Goal: Task Accomplishment & Management: Complete application form

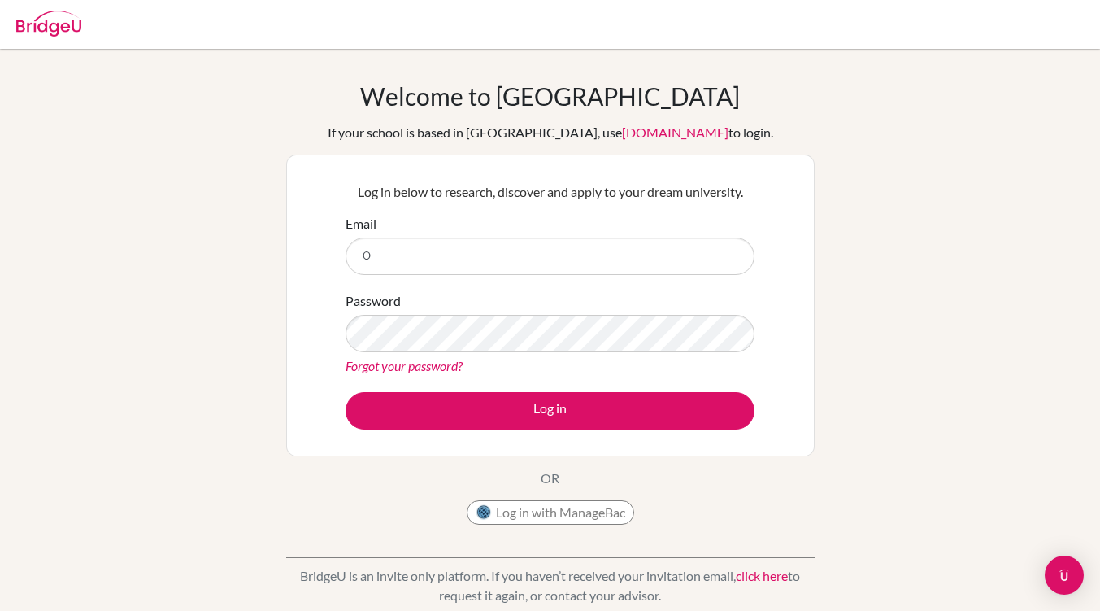
type input "[EMAIL_ADDRESS][DOMAIN_NAME]"
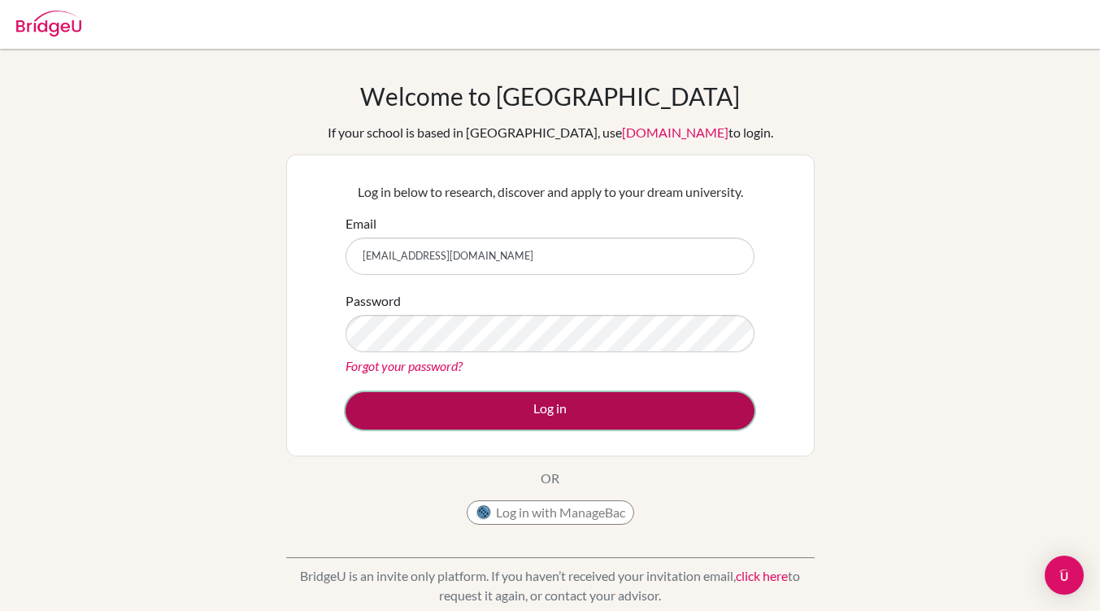
click at [523, 411] on button "Log in" at bounding box center [550, 410] width 409 height 37
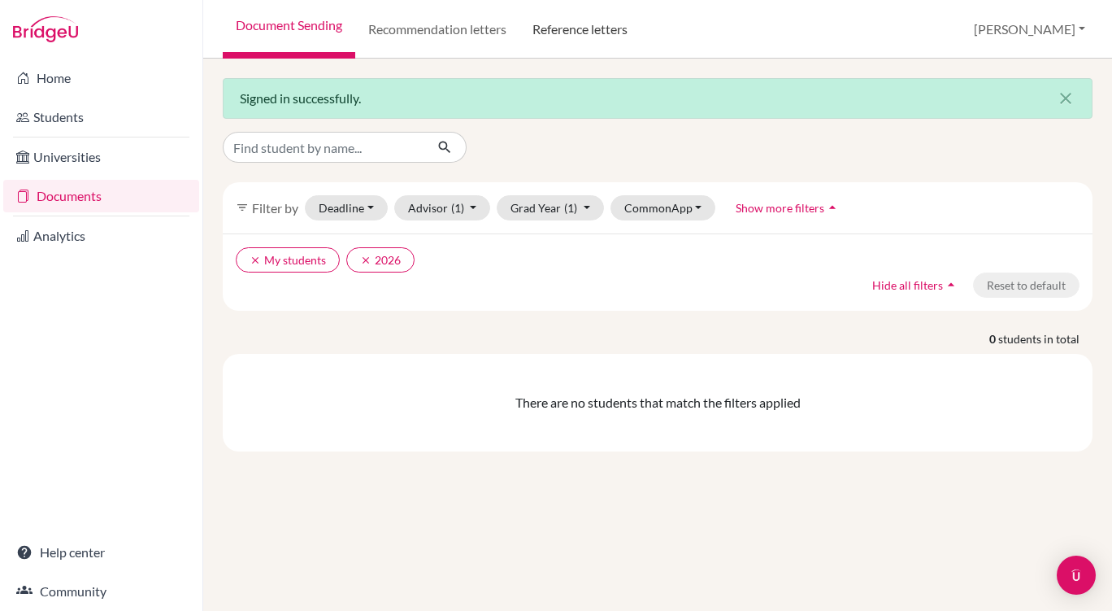
click at [596, 32] on link "Reference letters" at bounding box center [579, 29] width 121 height 59
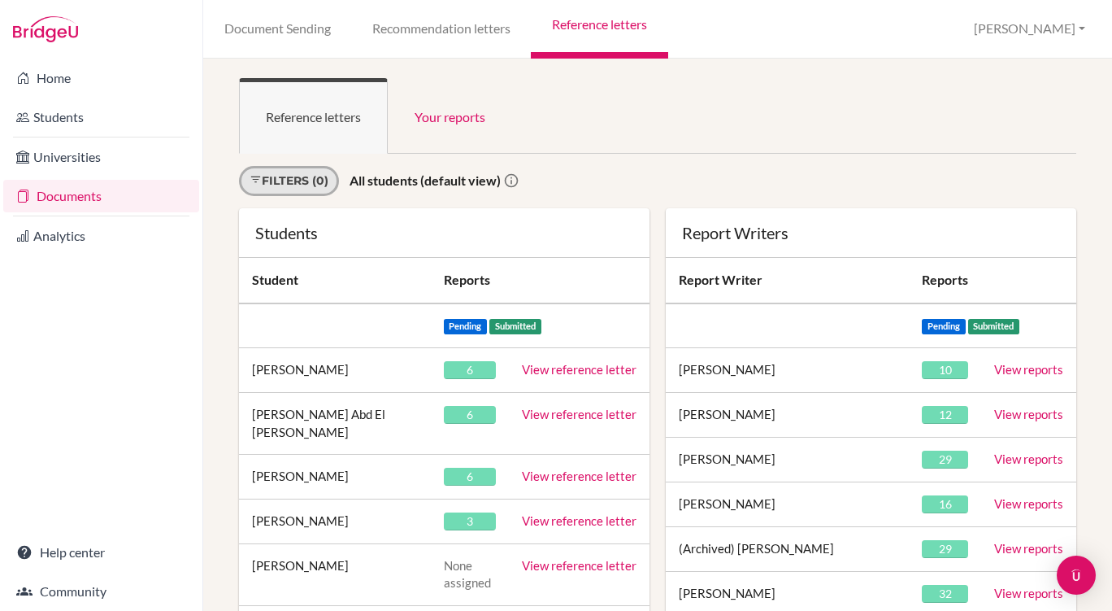
click at [286, 180] on link "Filters (0)" at bounding box center [289, 181] width 100 height 30
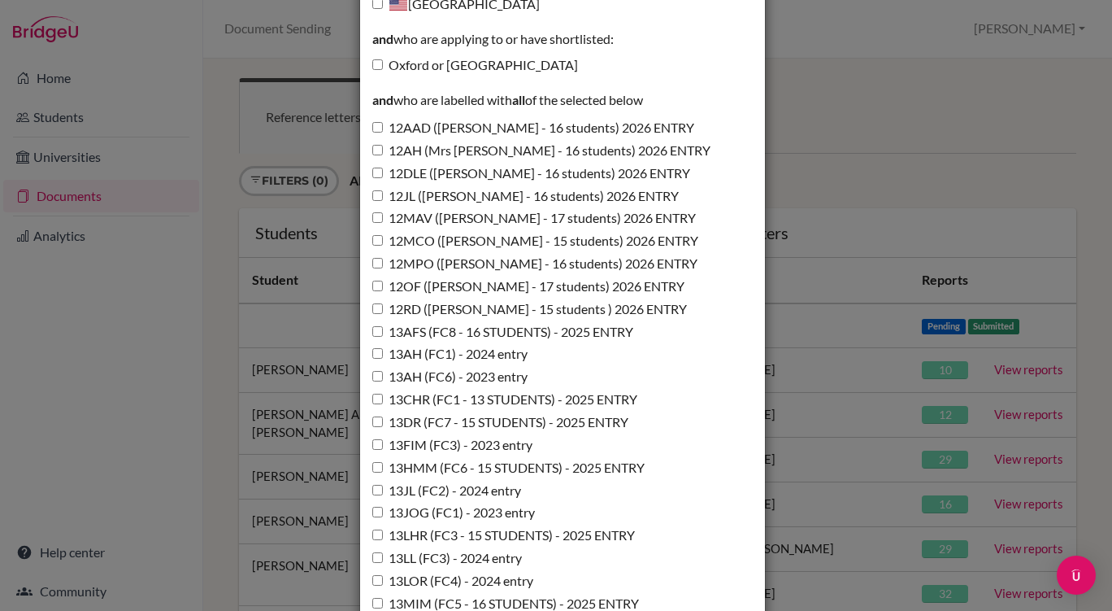
scroll to position [585, 0]
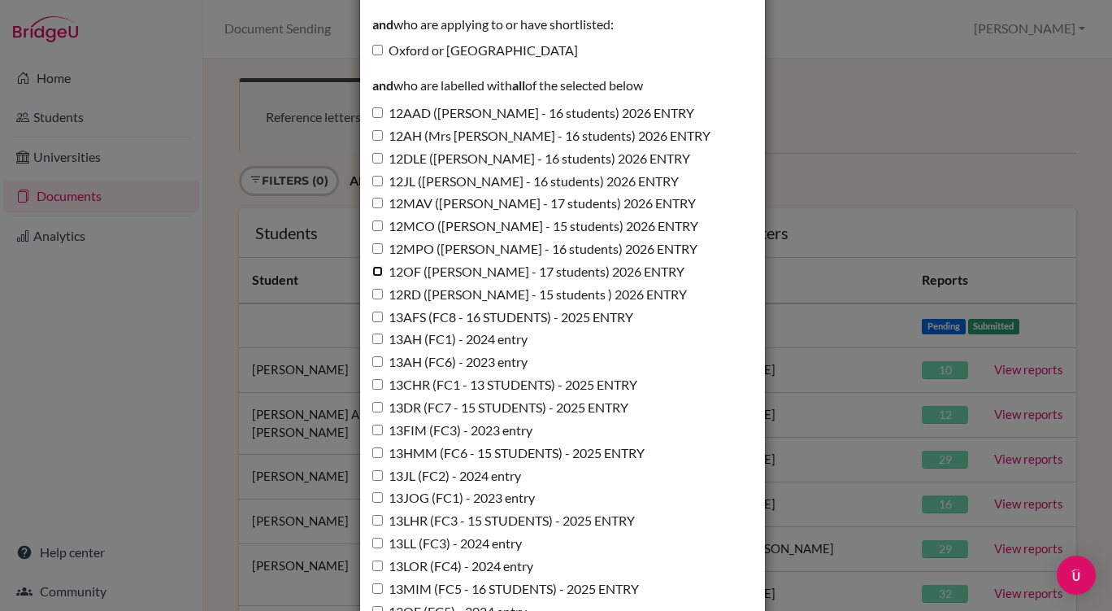
click at [373, 271] on input "12OF (Miss Flanagan - 17 students) 2026 ENTRY" at bounding box center [377, 271] width 11 height 11
checkbox input "true"
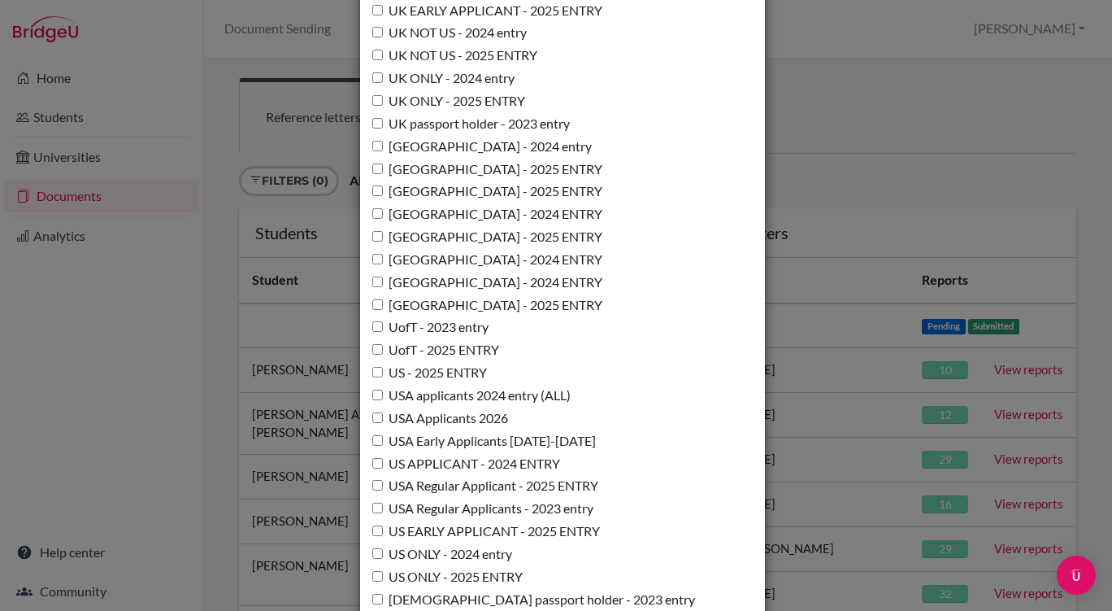
scroll to position [11940, 0]
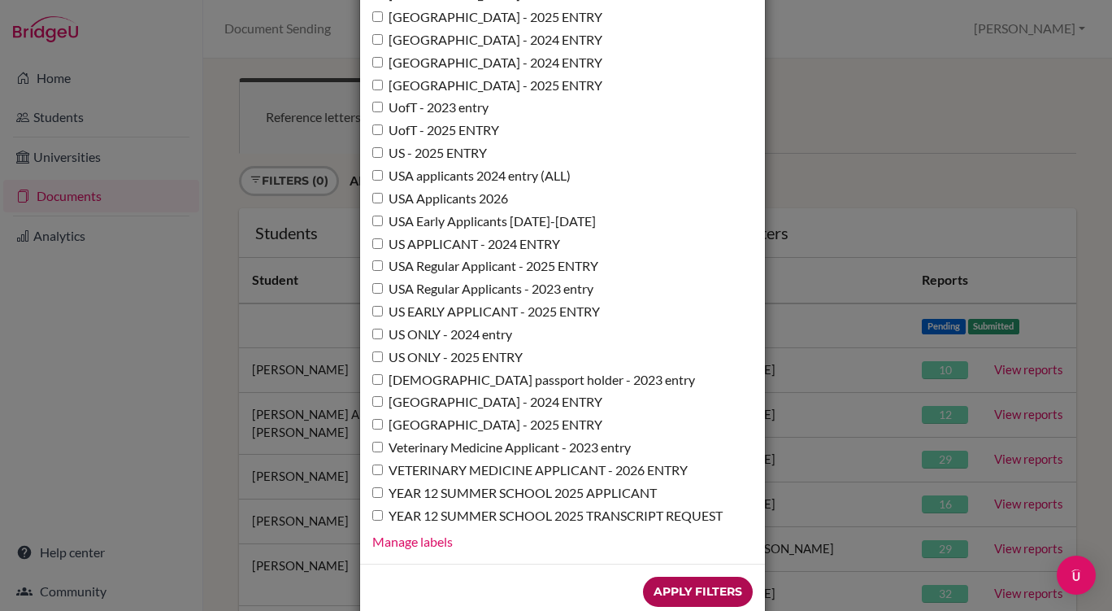
click at [672, 576] on input "Apply Filters" at bounding box center [698, 591] width 110 height 30
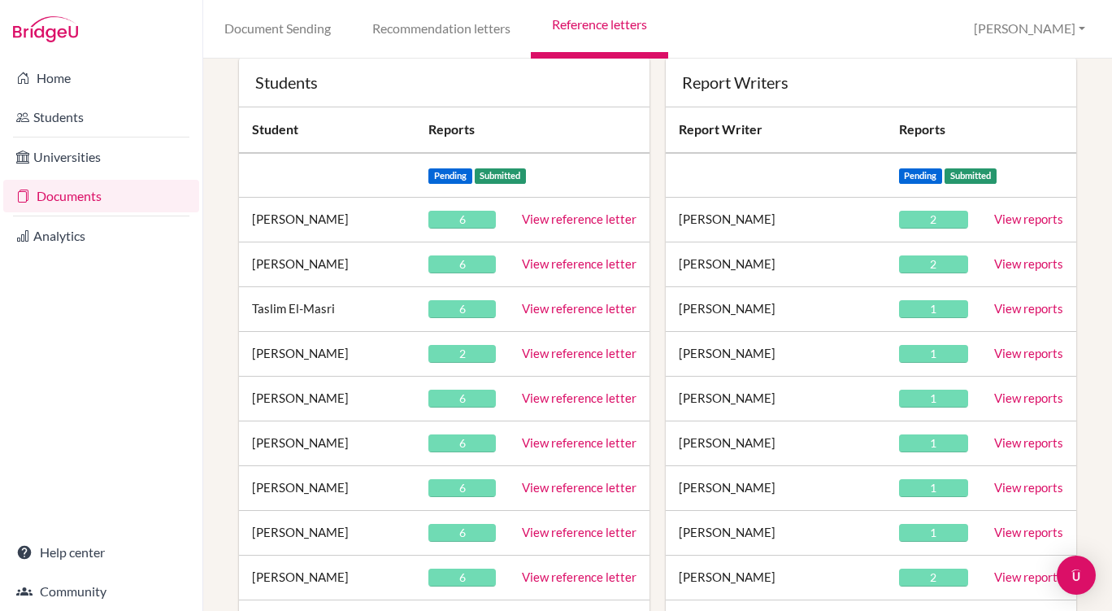
scroll to position [180, 0]
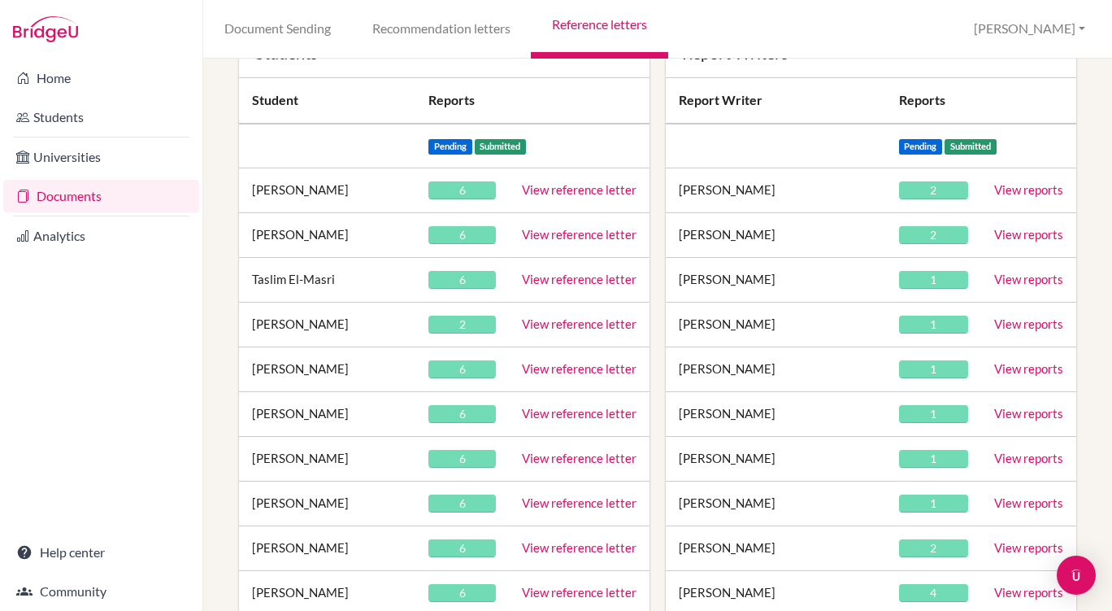
click at [588, 193] on link "View reference letter" at bounding box center [579, 189] width 115 height 15
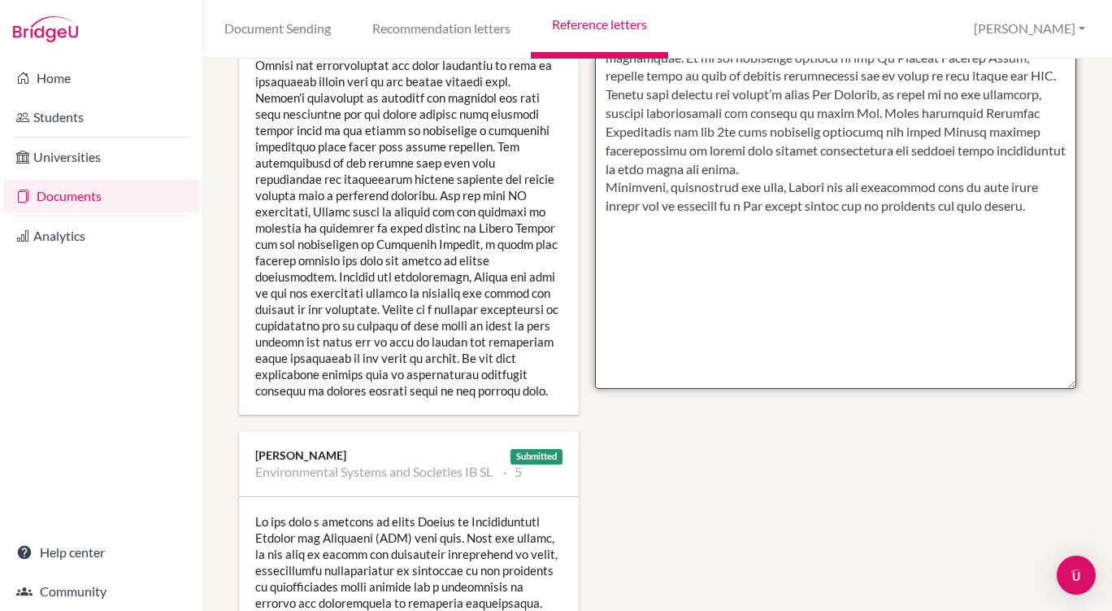
scroll to position [691, 0]
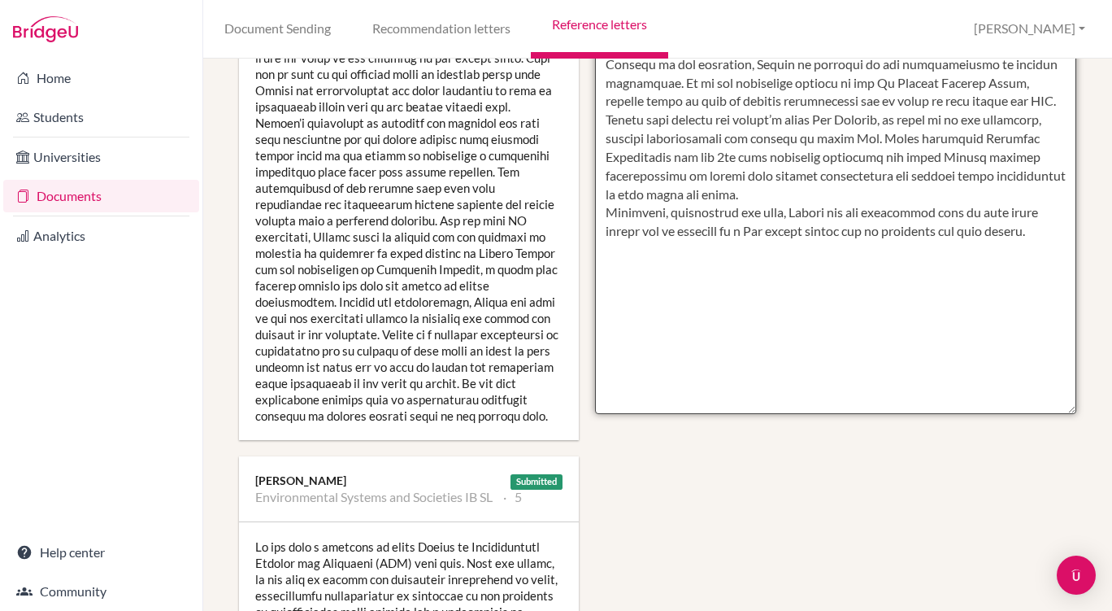
drag, startPoint x: 601, startPoint y: 194, endPoint x: 786, endPoint y: 299, distance: 213.0
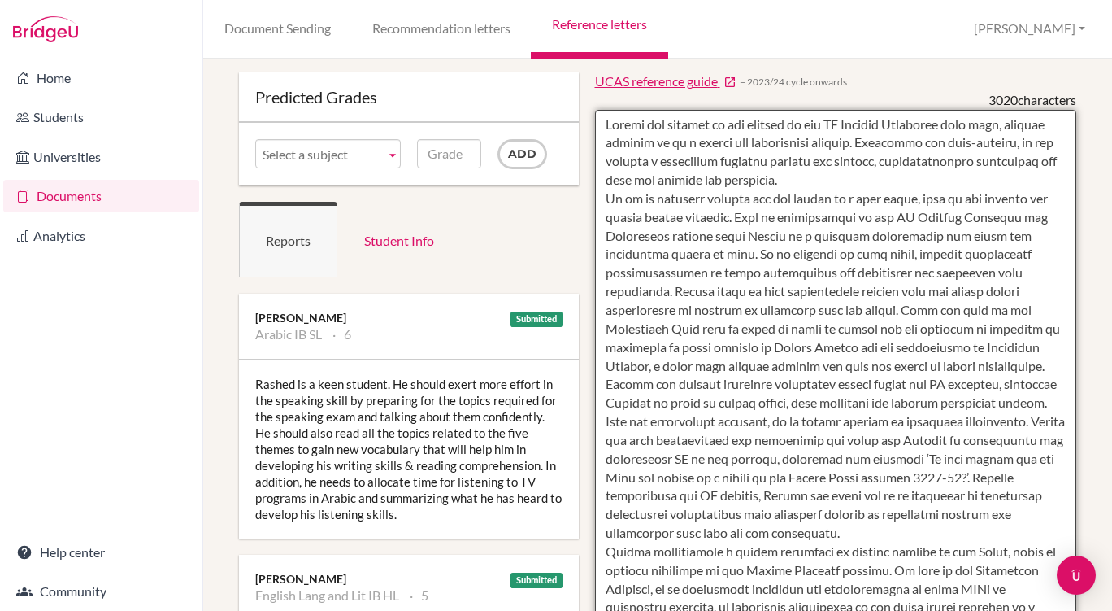
scroll to position [0, 0]
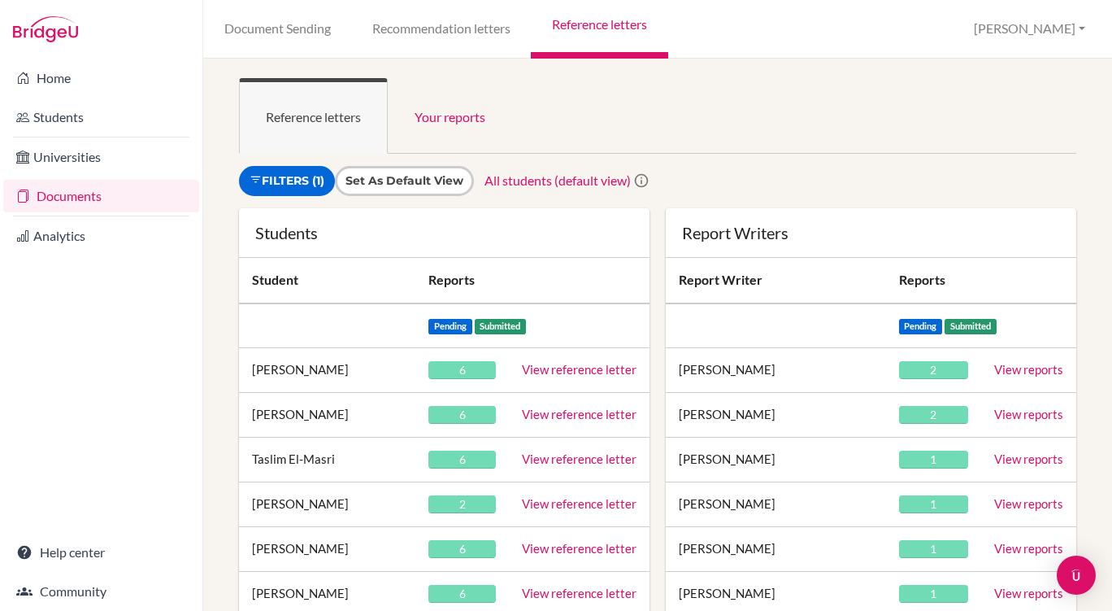
click at [569, 418] on link "View reference letter" at bounding box center [579, 413] width 115 height 15
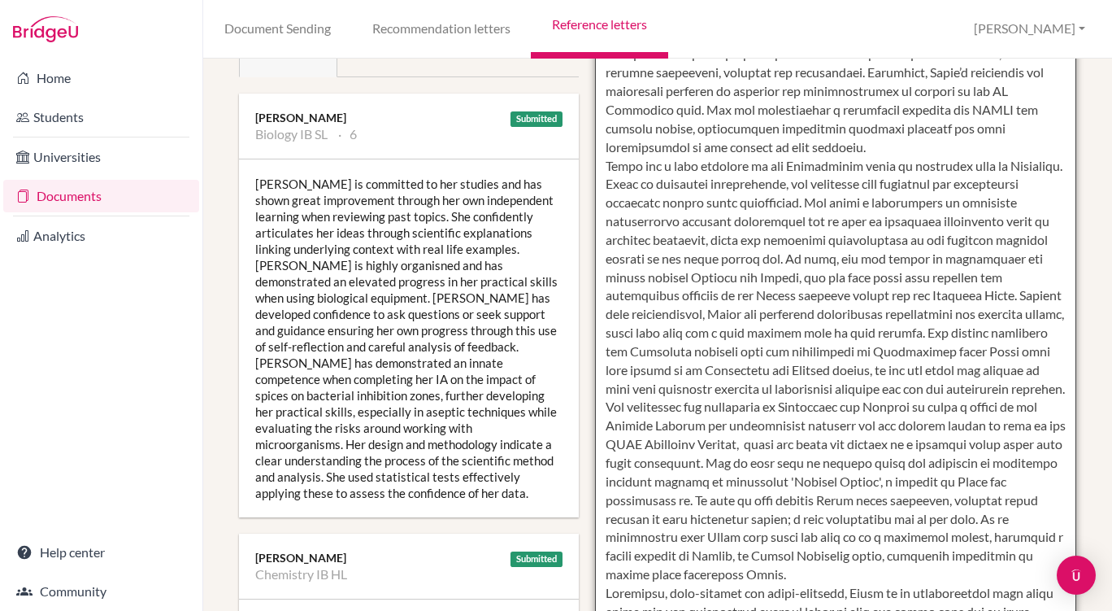
scroll to position [560, 0]
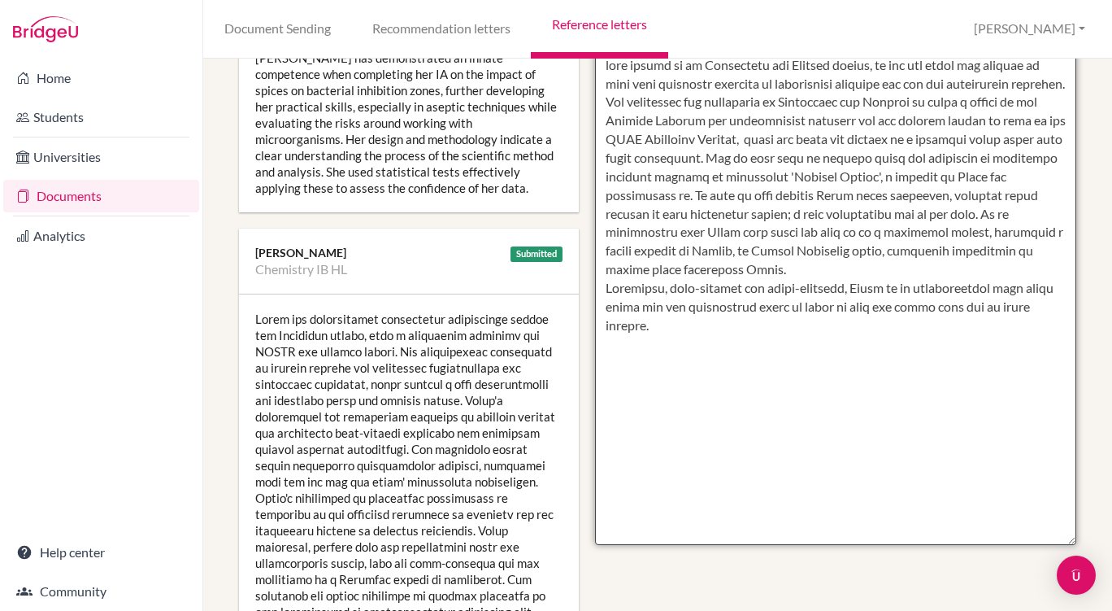
drag, startPoint x: 599, startPoint y: 197, endPoint x: 745, endPoint y: 512, distance: 347.4
click at [745, 512] on textarea at bounding box center [836, 75] width 482 height 940
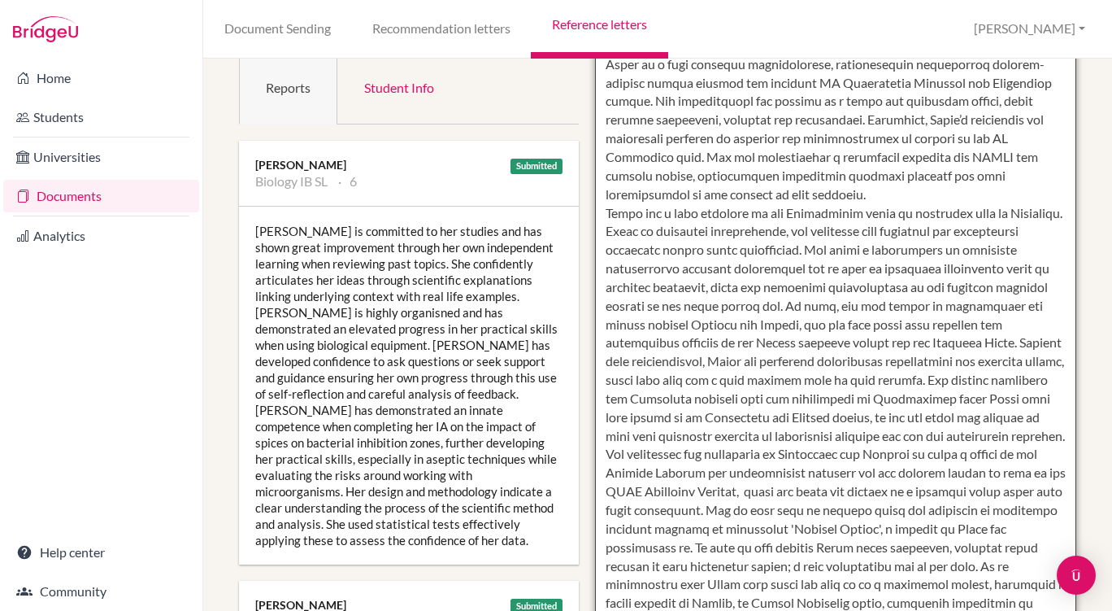
scroll to position [0, 0]
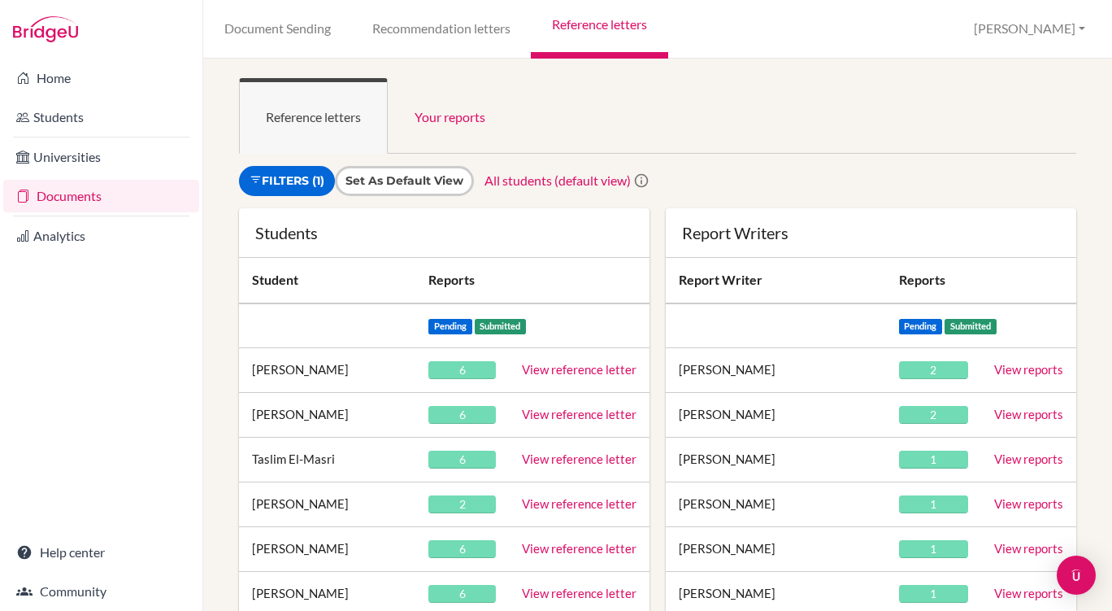
click at [546, 459] on link "View reference letter" at bounding box center [579, 458] width 115 height 15
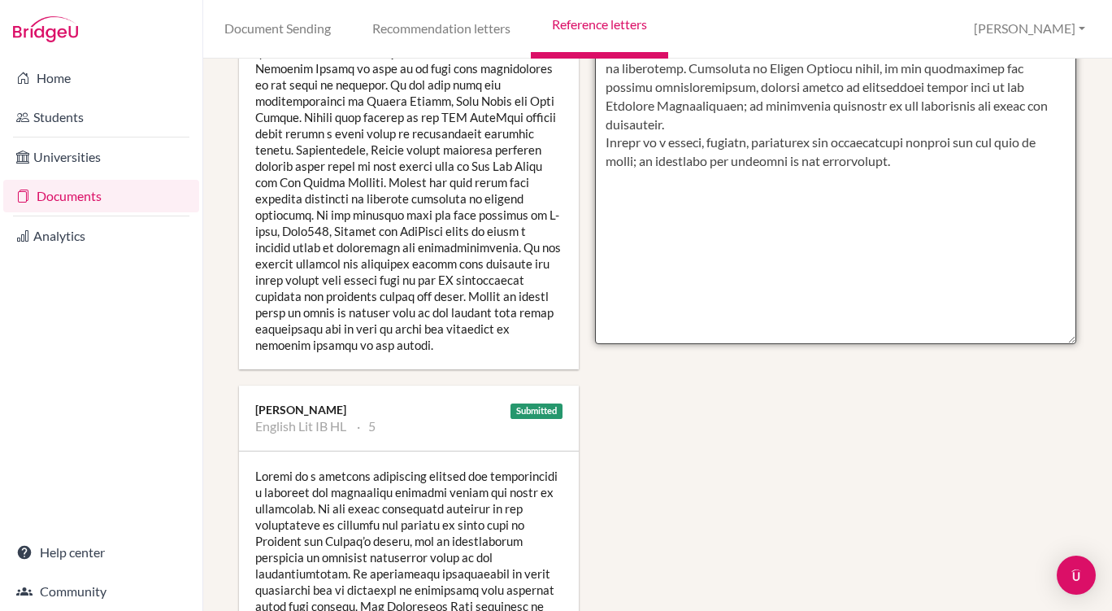
scroll to position [867, 0]
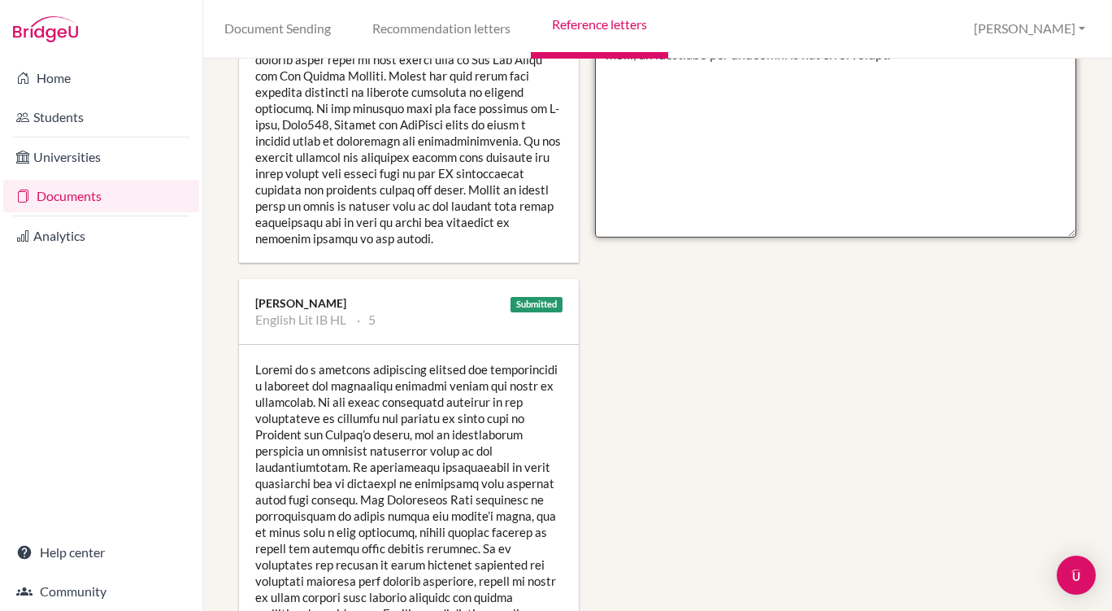
drag, startPoint x: 599, startPoint y: 178, endPoint x: 783, endPoint y: 198, distance: 184.9
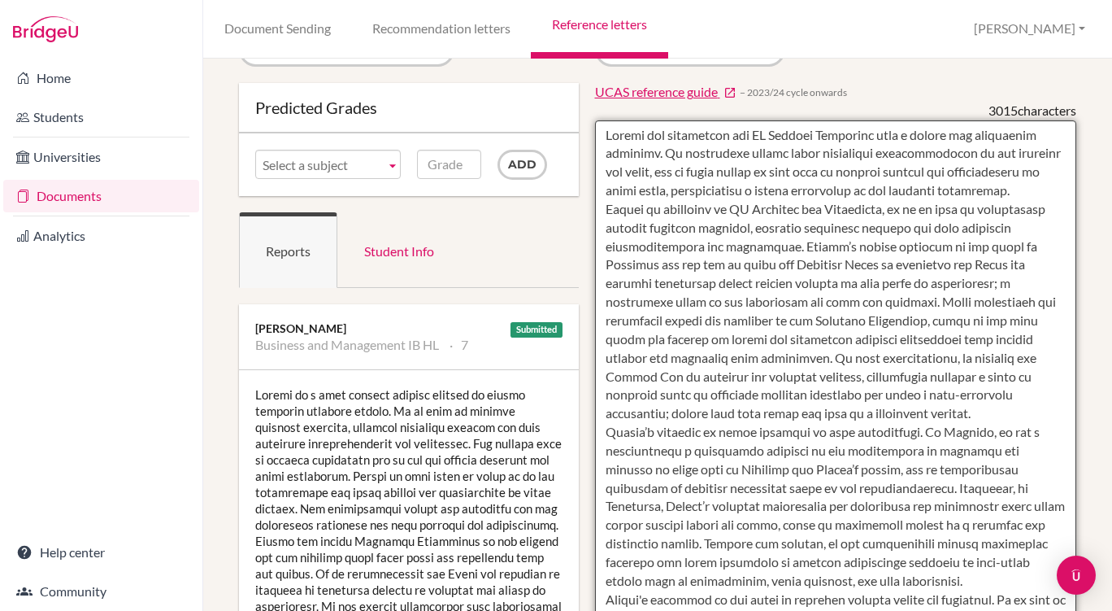
scroll to position [44, 0]
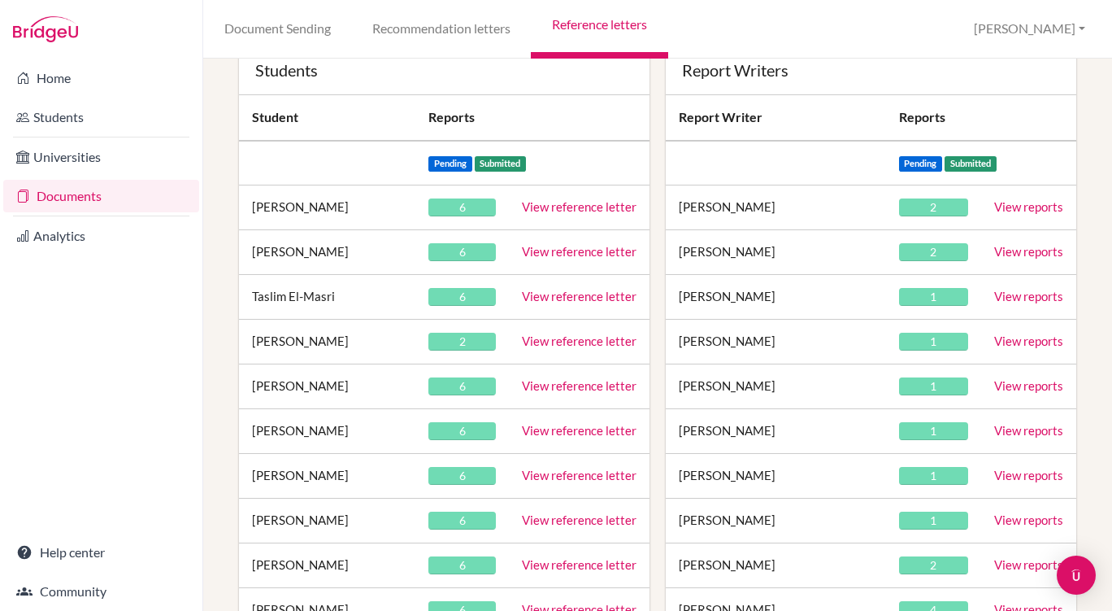
scroll to position [163, 0]
click at [580, 343] on link "View reference letter" at bounding box center [579, 340] width 115 height 15
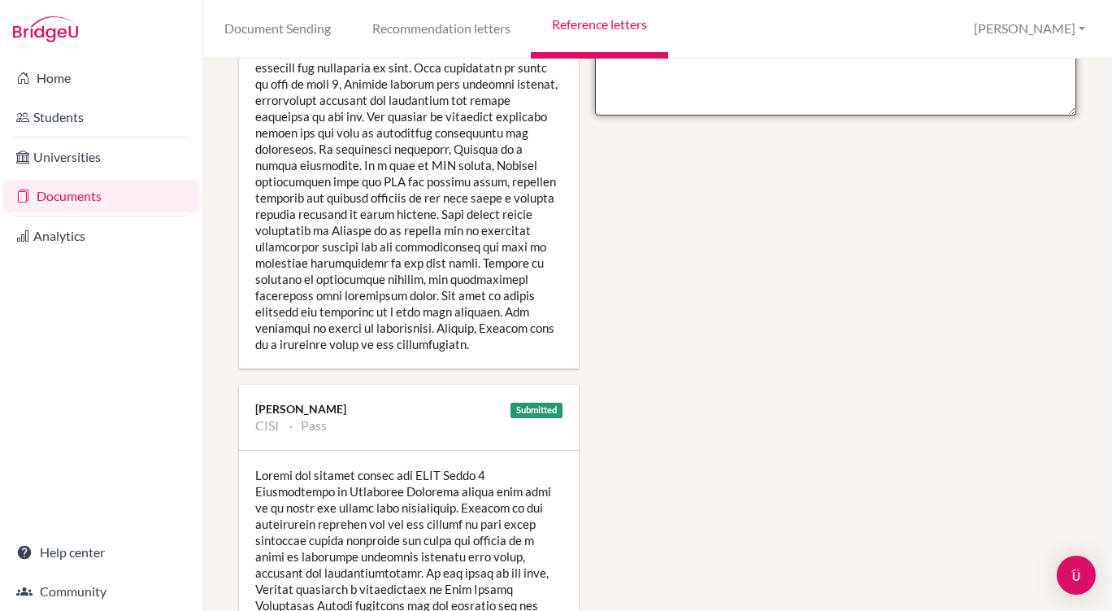
scroll to position [809, 0]
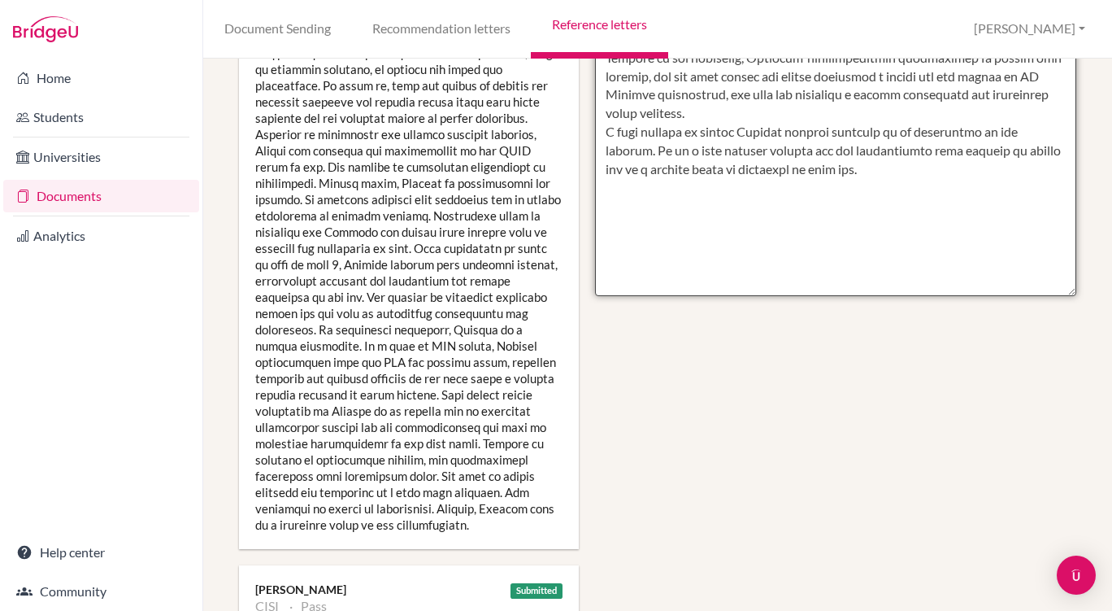
drag, startPoint x: 602, startPoint y: 196, endPoint x: 859, endPoint y: 208, distance: 258.0
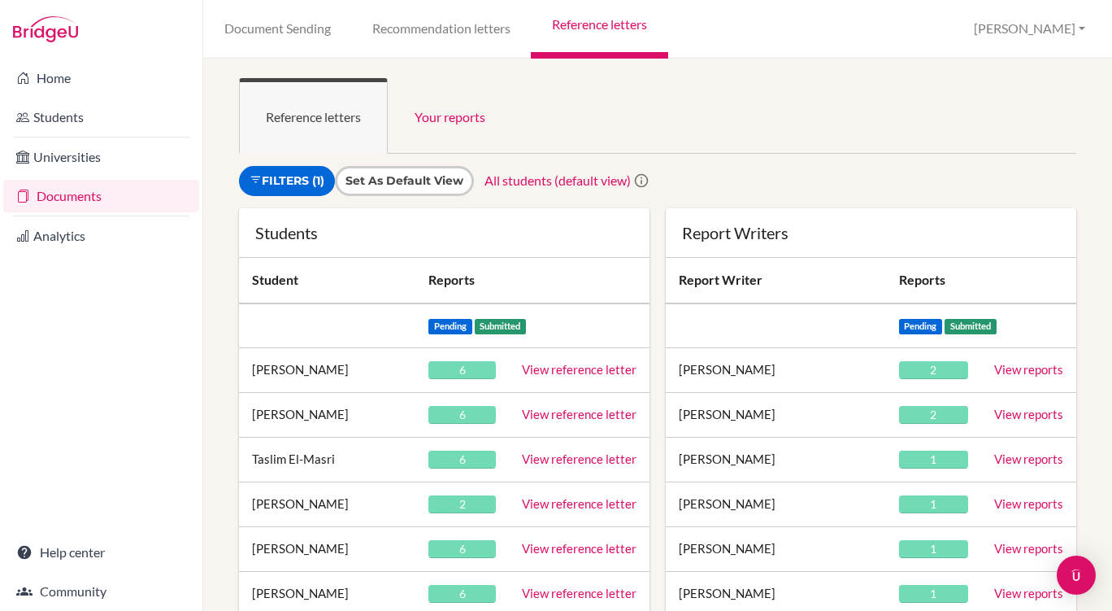
scroll to position [174, 0]
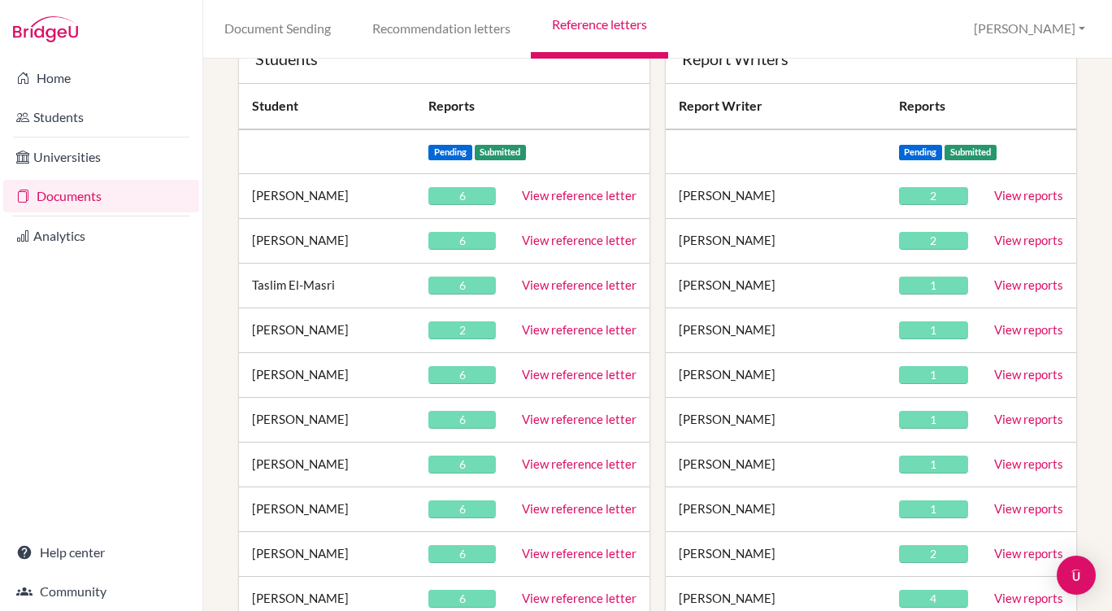
click at [579, 374] on link "View reference letter" at bounding box center [579, 374] width 115 height 15
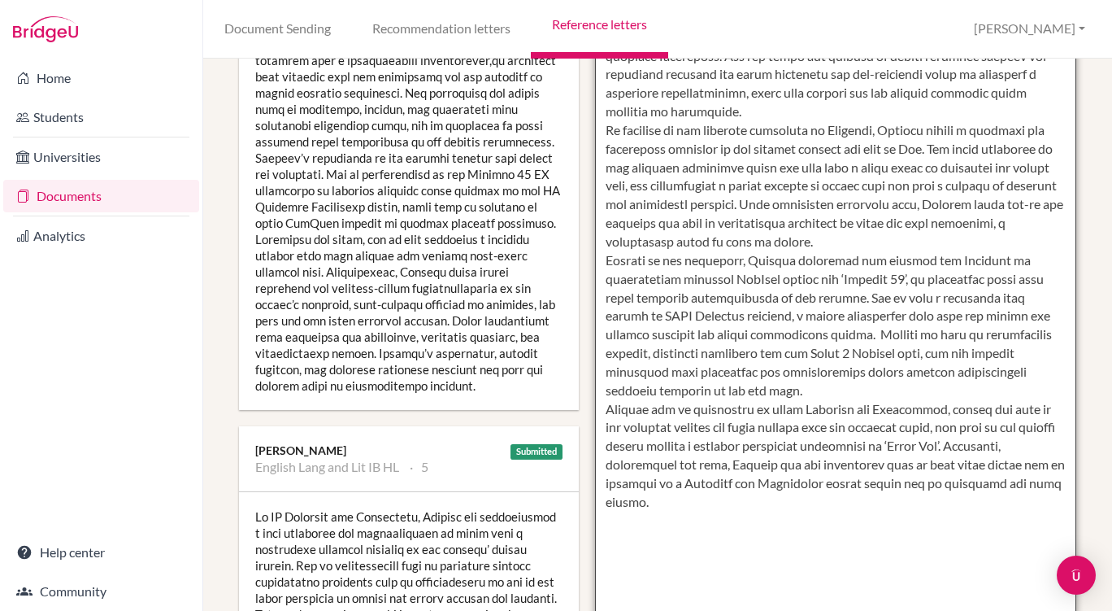
scroll to position [551, 0]
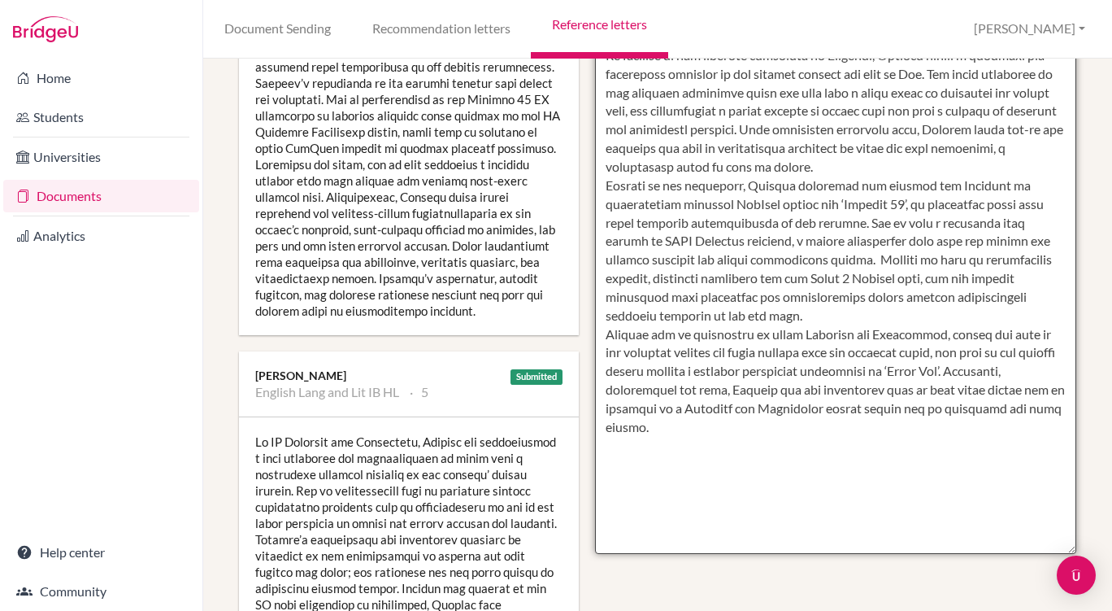
drag, startPoint x: 601, startPoint y: 194, endPoint x: 733, endPoint y: 533, distance: 363.7
click at [733, 533] on textarea at bounding box center [836, 84] width 482 height 940
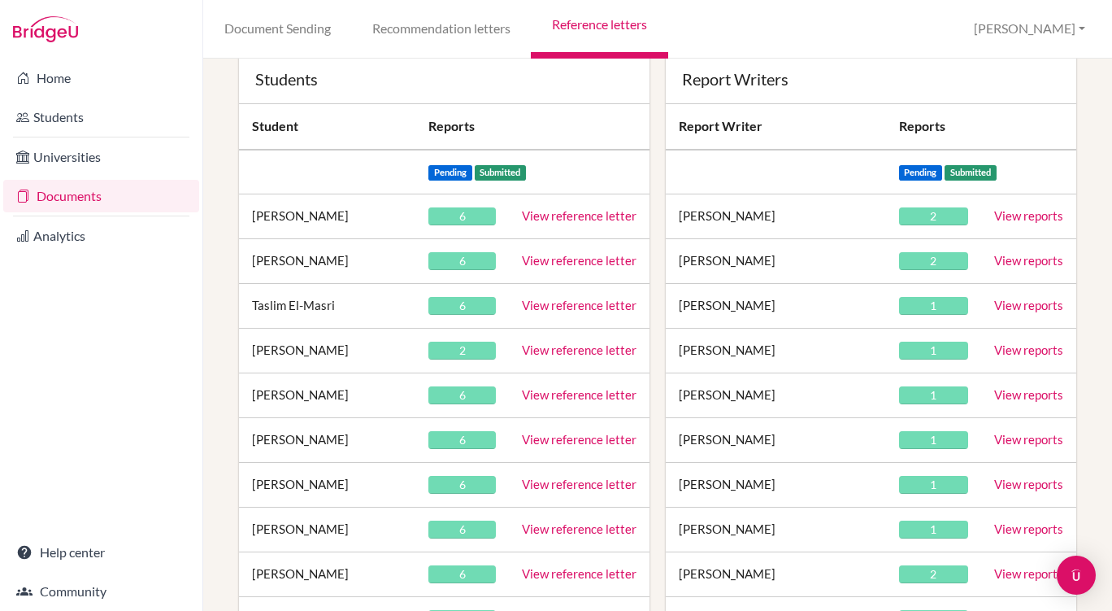
scroll to position [205, 0]
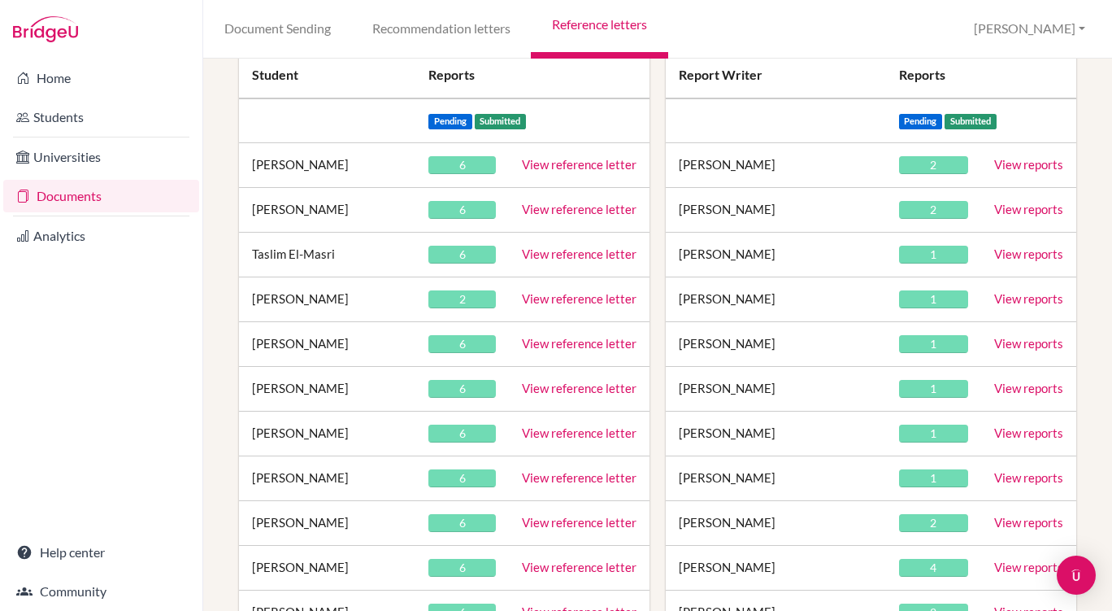
click at [560, 393] on link "View reference letter" at bounding box center [579, 387] width 115 height 15
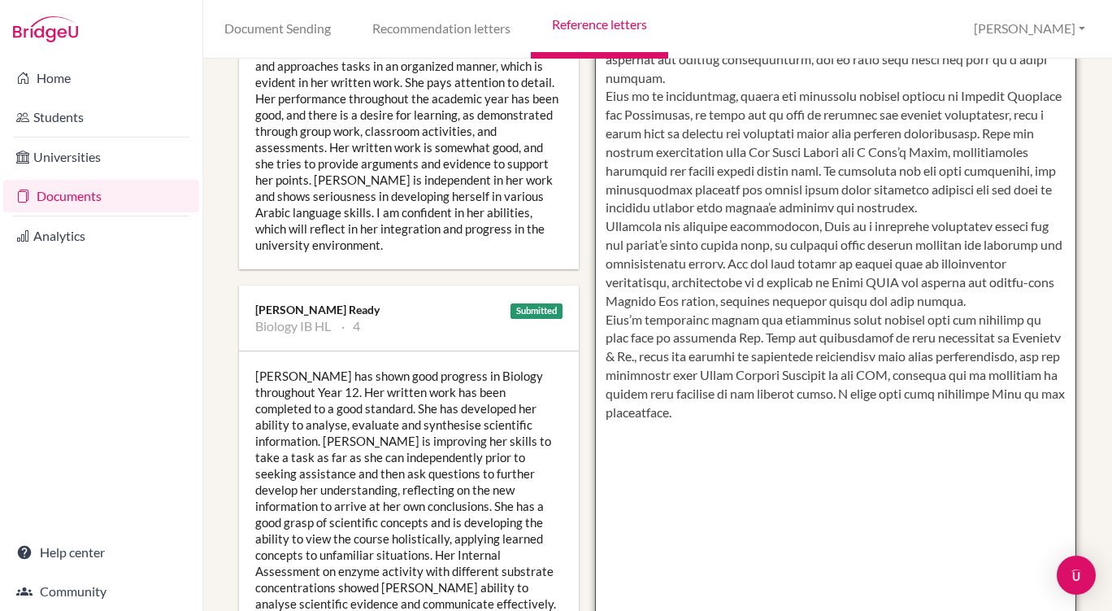
scroll to position [543, 0]
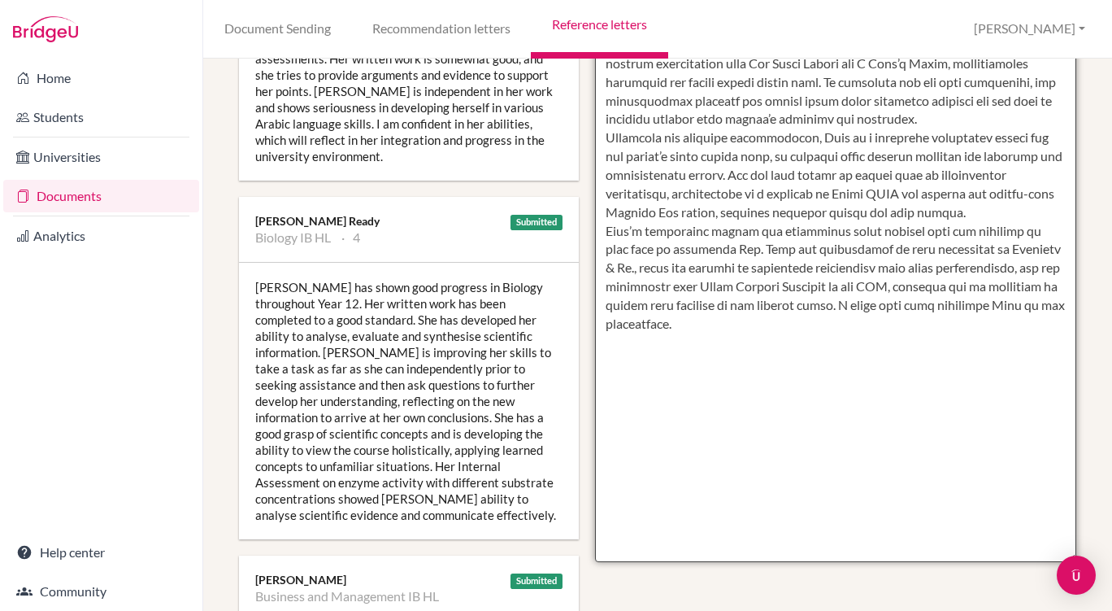
drag, startPoint x: 0, startPoint y: 0, endPoint x: 723, endPoint y: 517, distance: 888.7
click at [723, 517] on textarea at bounding box center [836, 92] width 482 height 940
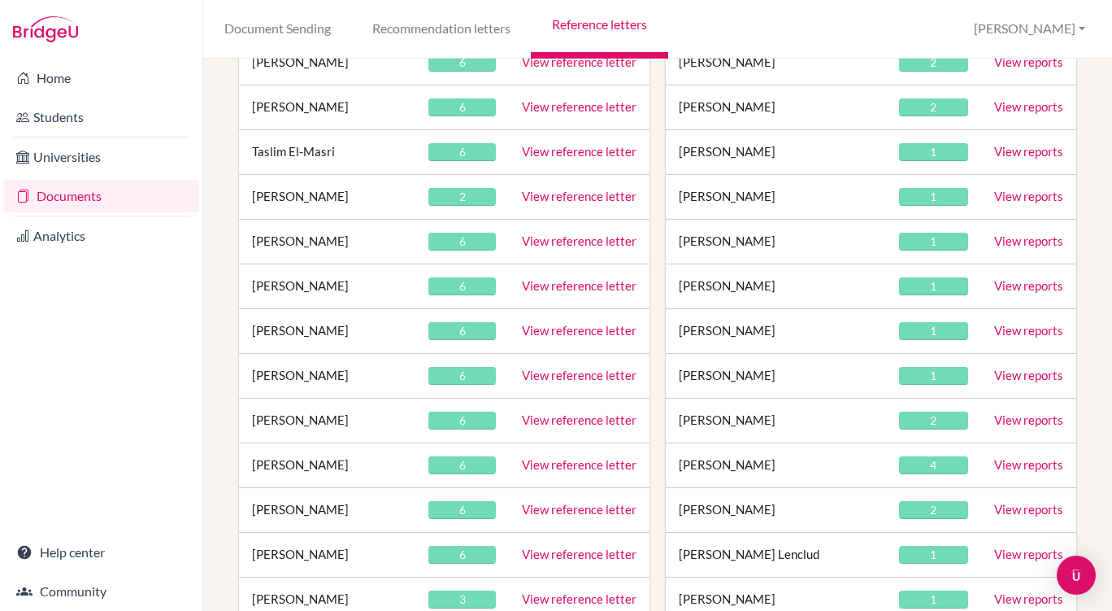
scroll to position [308, 0]
click at [567, 333] on link "View reference letter" at bounding box center [579, 329] width 115 height 15
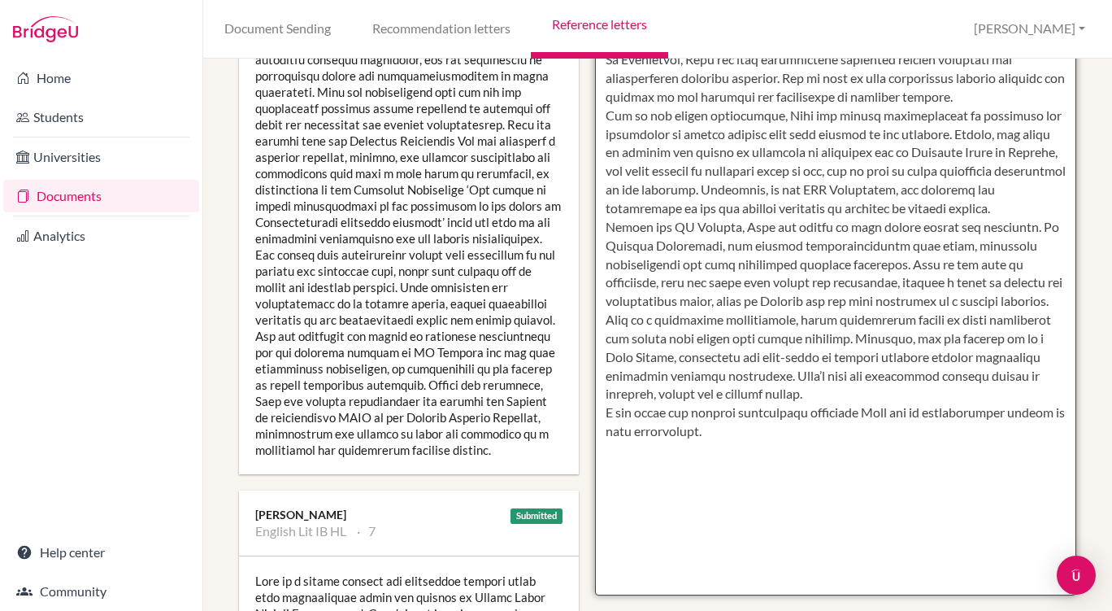
scroll to position [563, 0]
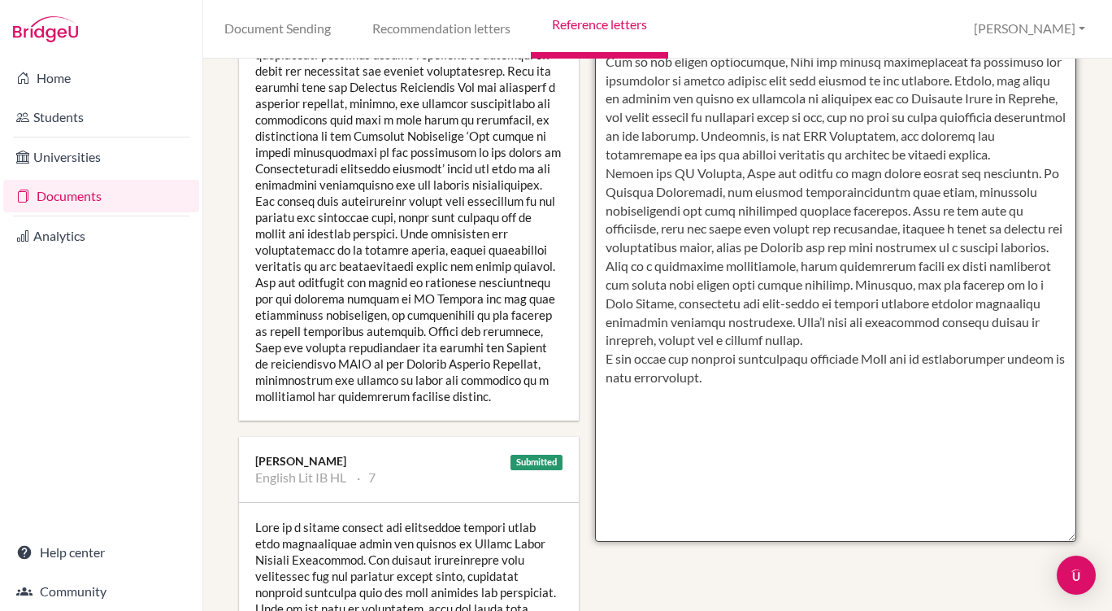
drag, startPoint x: 599, startPoint y: 198, endPoint x: 814, endPoint y: 542, distance: 405.4
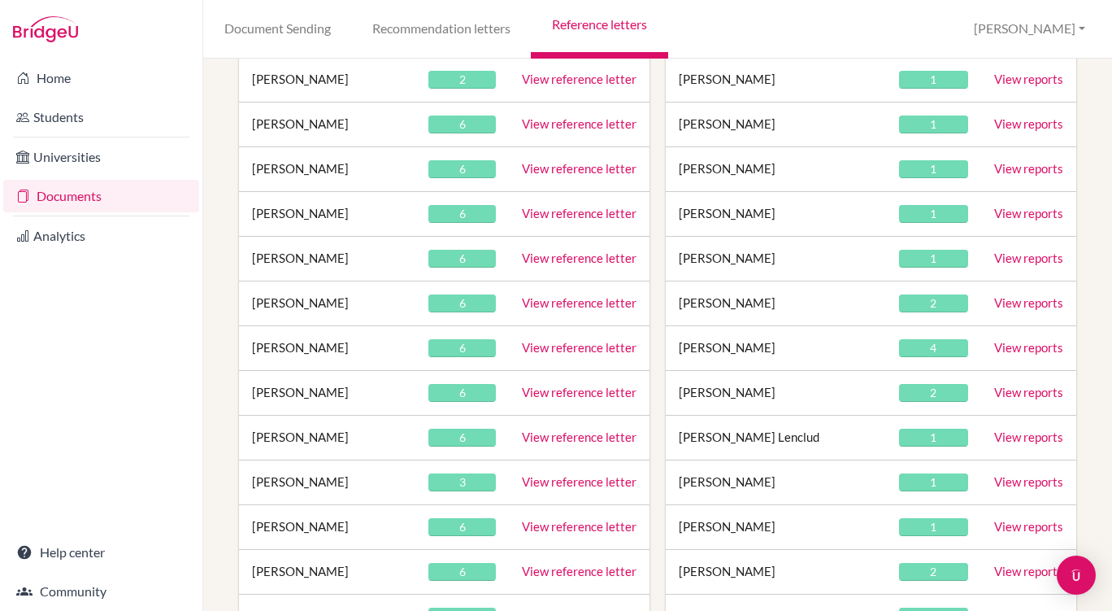
scroll to position [430, 0]
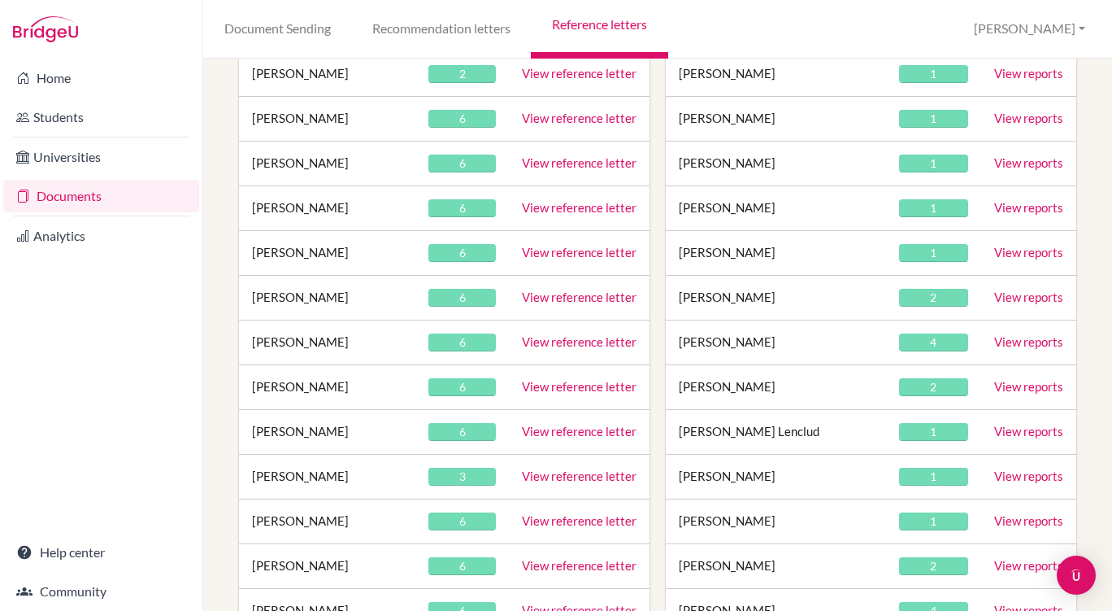
click at [589, 254] on link "View reference letter" at bounding box center [579, 252] width 115 height 15
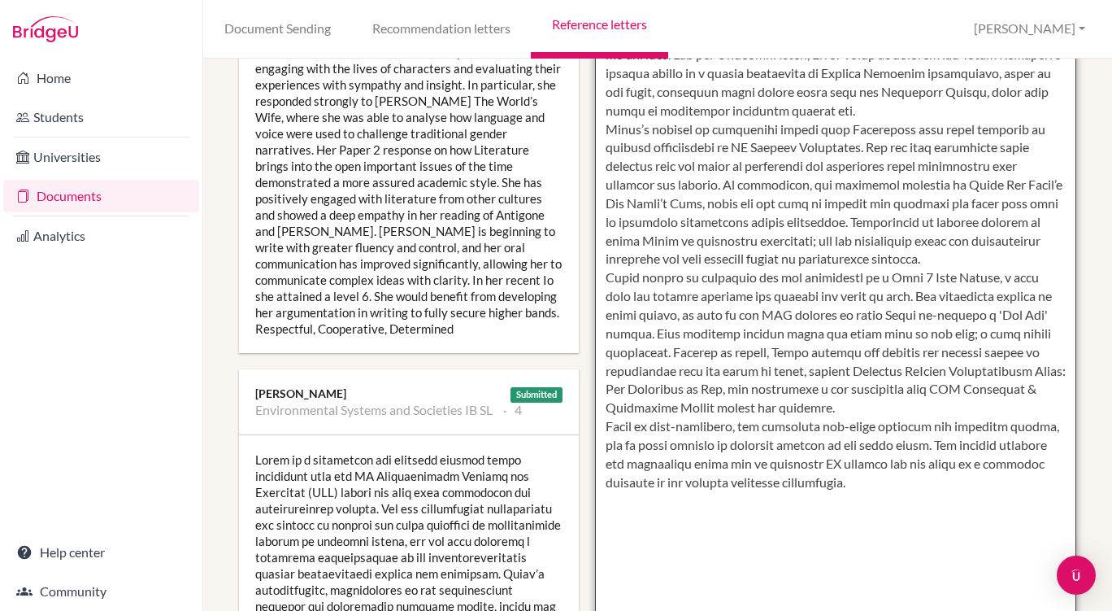
scroll to position [453, 0]
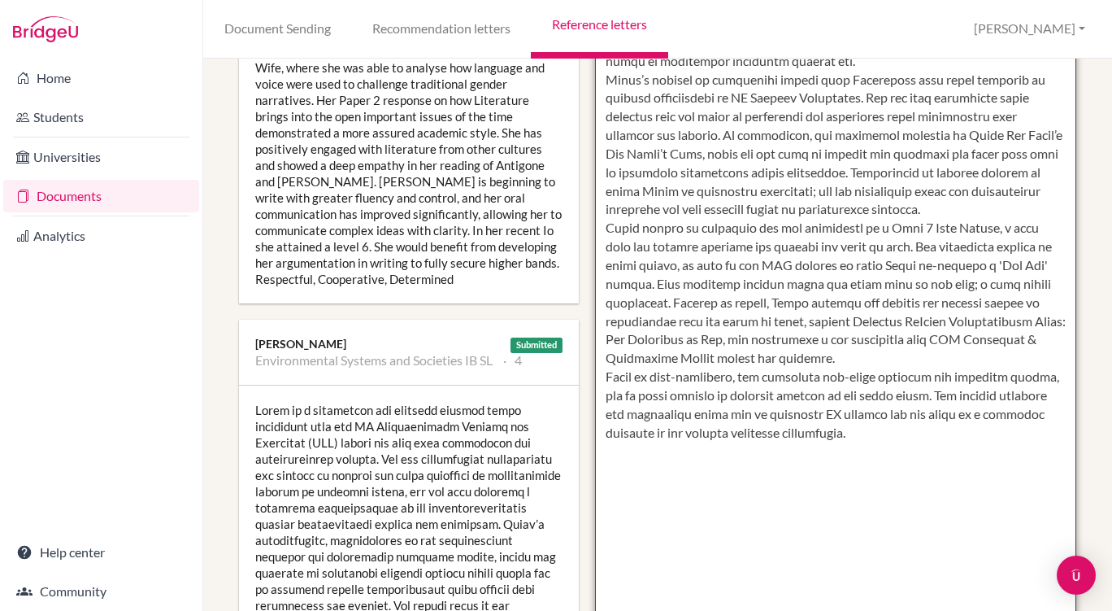
drag, startPoint x: 0, startPoint y: 0, endPoint x: 815, endPoint y: 512, distance: 962.9
click at [815, 512] on textarea at bounding box center [836, 182] width 482 height 940
drag, startPoint x: 826, startPoint y: 511, endPoint x: 833, endPoint y: 491, distance: 20.8
drag, startPoint x: 833, startPoint y: 491, endPoint x: 955, endPoint y: 536, distance: 129.9
click at [955, 536] on textarea at bounding box center [836, 182] width 482 height 940
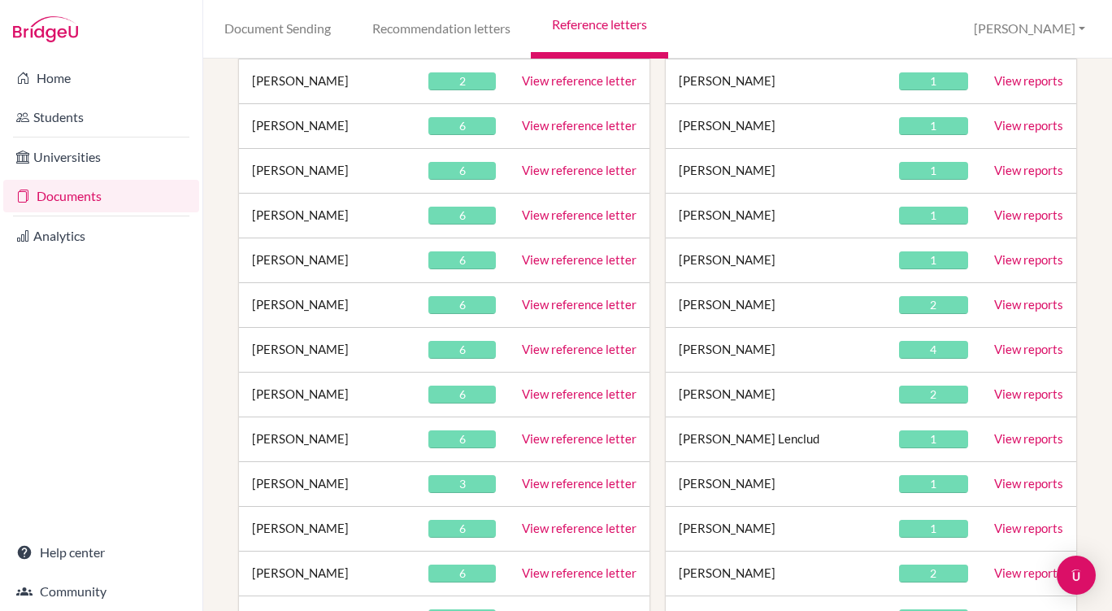
scroll to position [424, 0]
click at [565, 306] on link "View reference letter" at bounding box center [579, 303] width 115 height 15
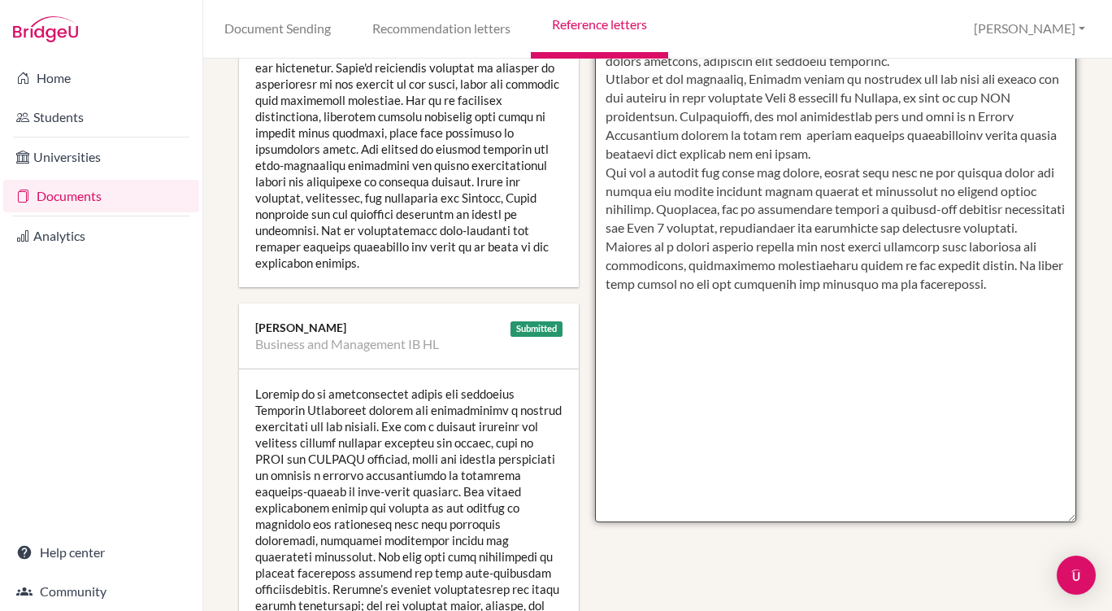
scroll to position [610, 0]
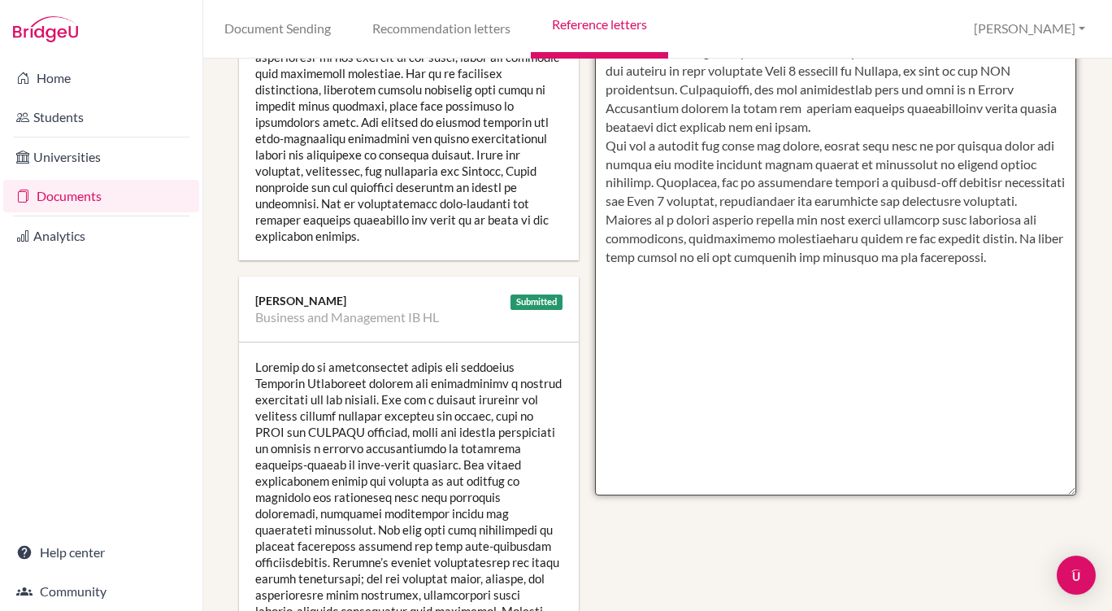
drag, startPoint x: 598, startPoint y: 176, endPoint x: 796, endPoint y: 484, distance: 365.3
click at [796, 484] on textarea at bounding box center [836, 25] width 482 height 940
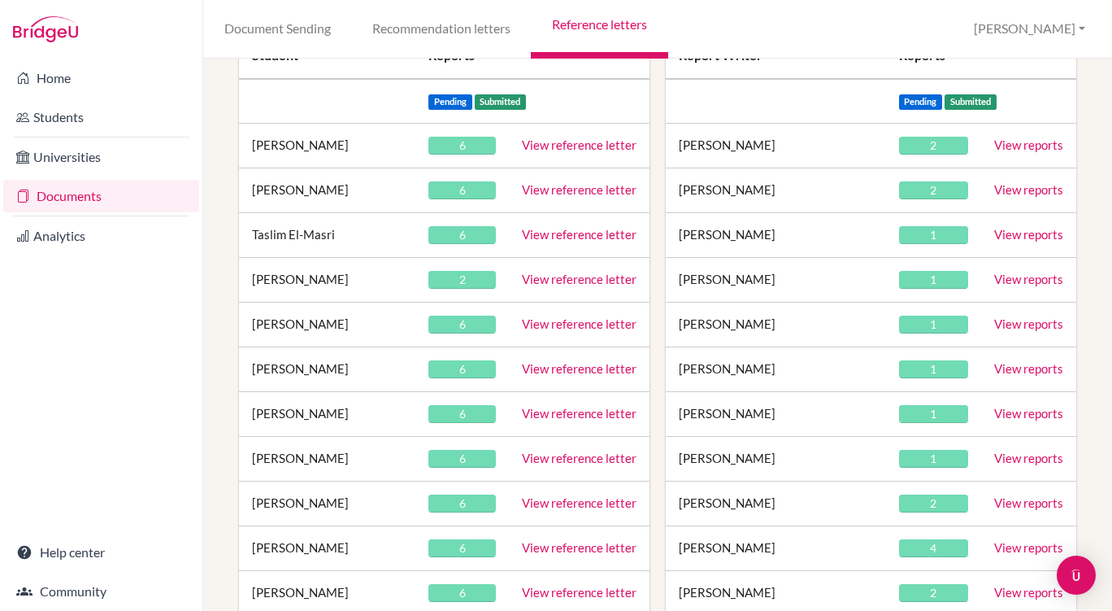
scroll to position [298, 0]
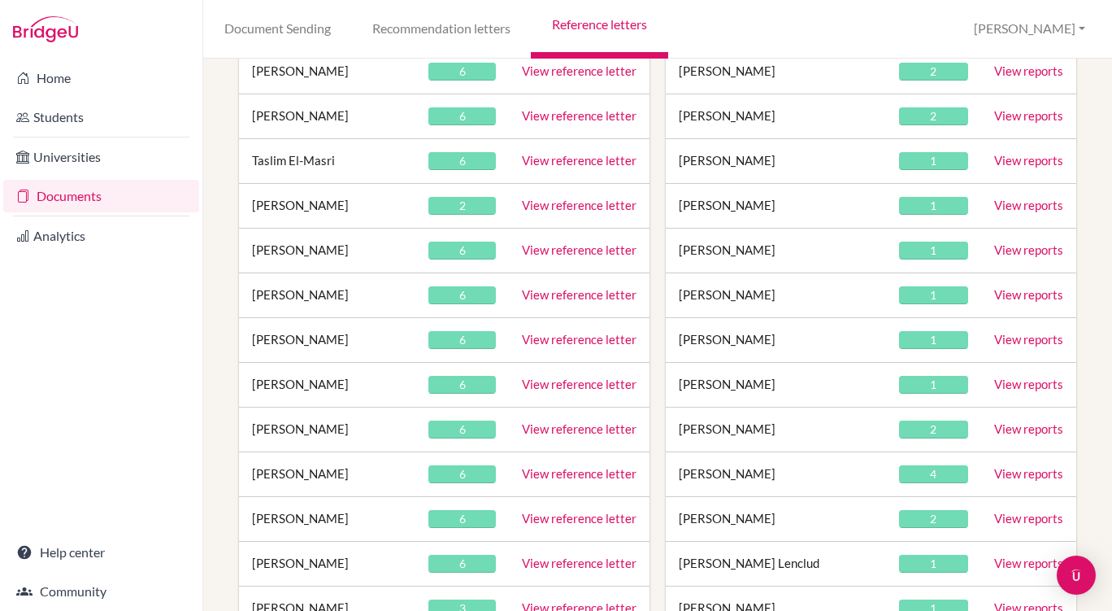
click at [567, 476] on link "View reference letter" at bounding box center [579, 473] width 115 height 15
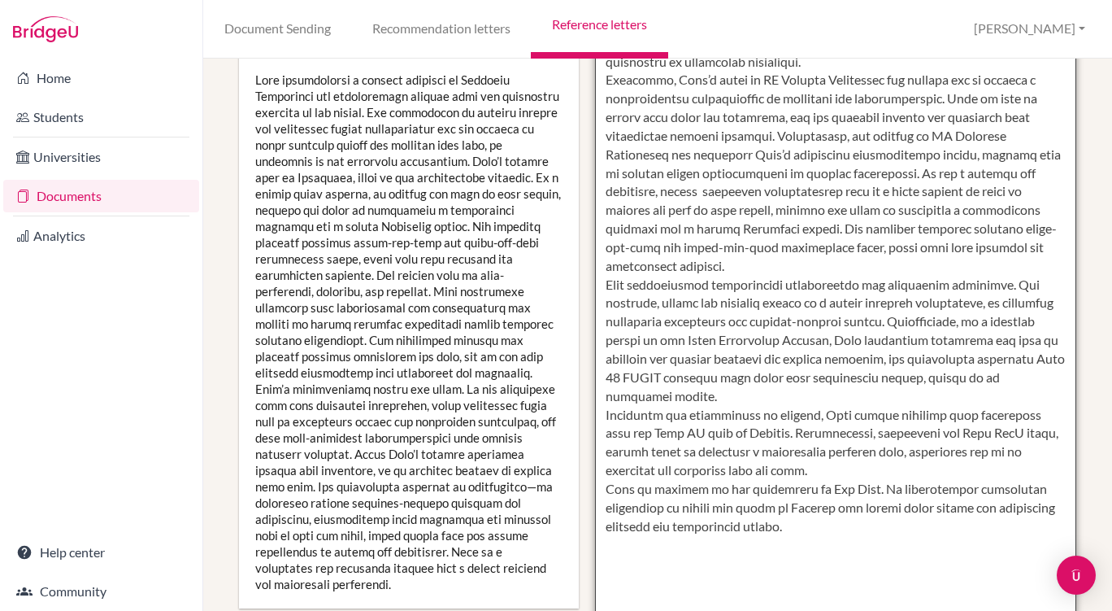
scroll to position [373, 0]
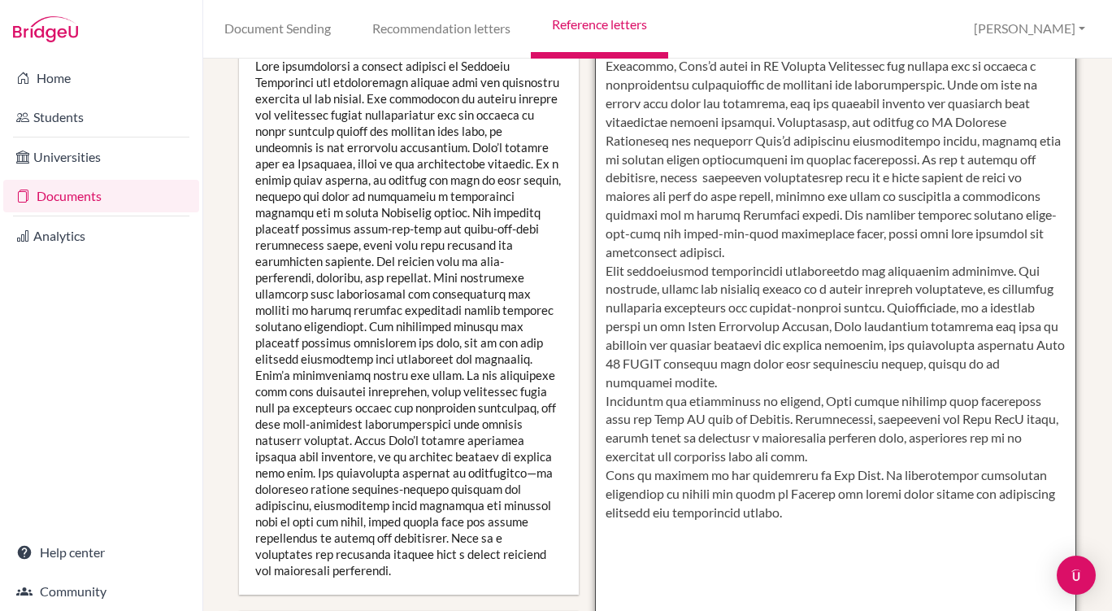
drag, startPoint x: 598, startPoint y: 176, endPoint x: 845, endPoint y: 560, distance: 456.0
click at [845, 560] on textarea at bounding box center [836, 262] width 482 height 940
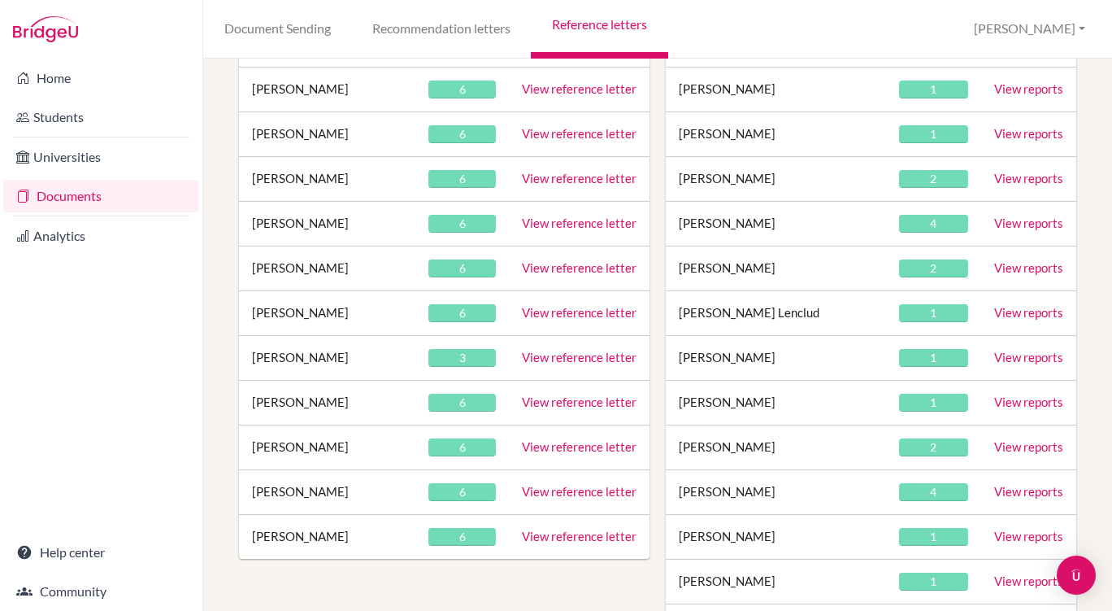
scroll to position [550, 0]
click at [574, 268] on link "View reference letter" at bounding box center [579, 266] width 115 height 15
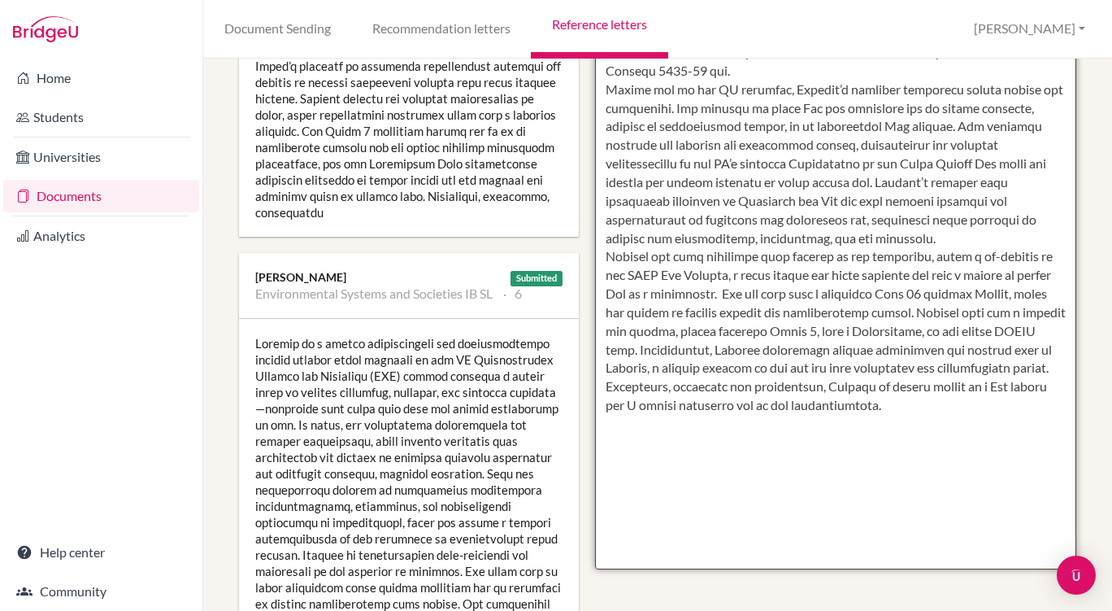
scroll to position [589, 0]
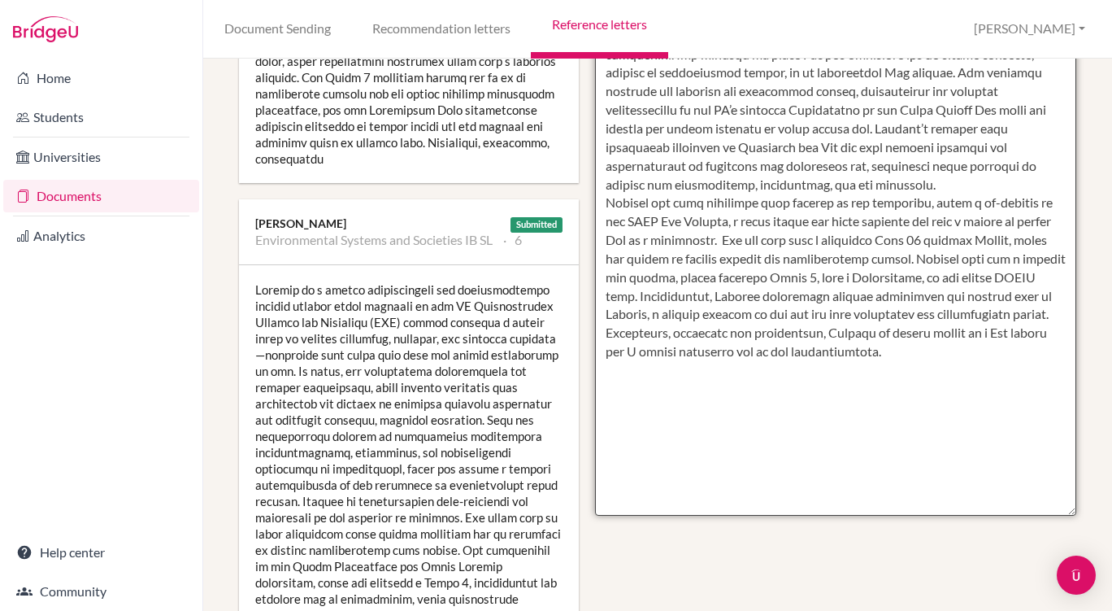
drag, startPoint x: 599, startPoint y: 195, endPoint x: 823, endPoint y: 519, distance: 394.0
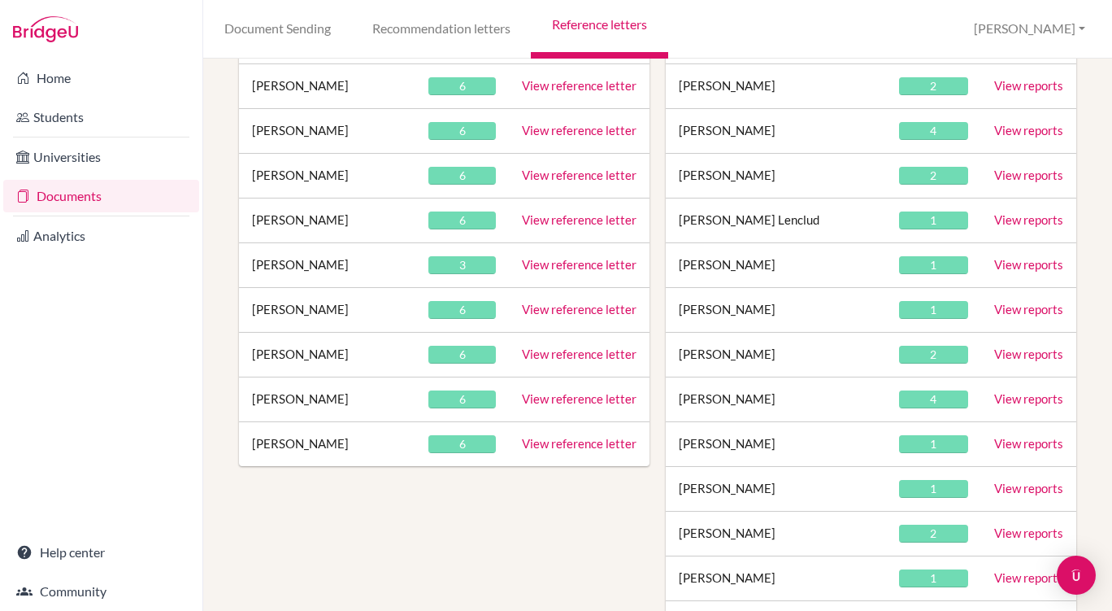
scroll to position [645, 0]
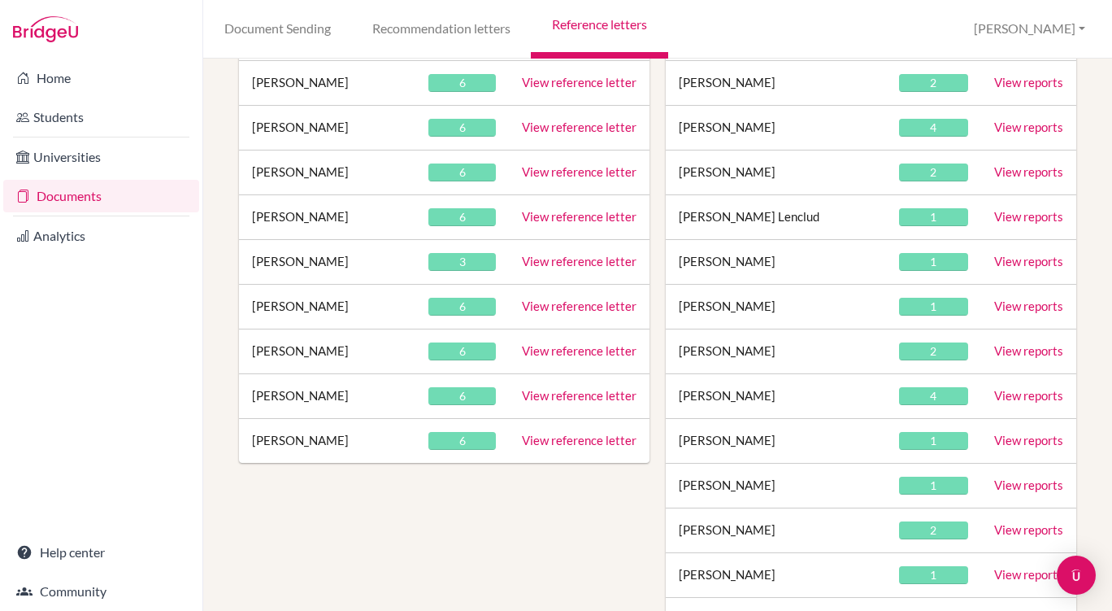
click at [575, 219] on link "View reference letter" at bounding box center [579, 216] width 115 height 15
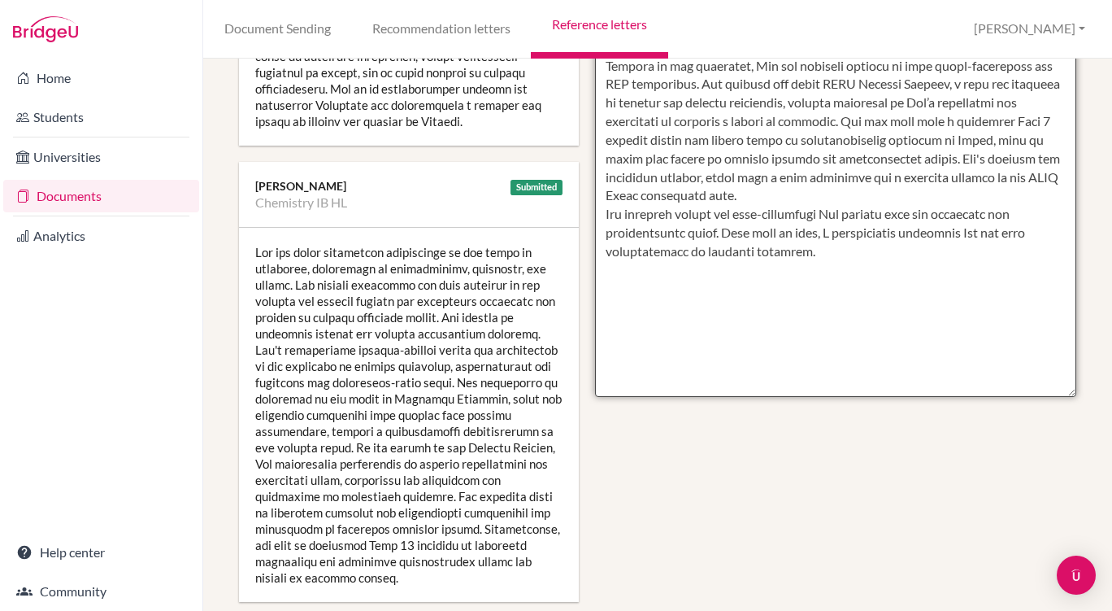
scroll to position [833, 0]
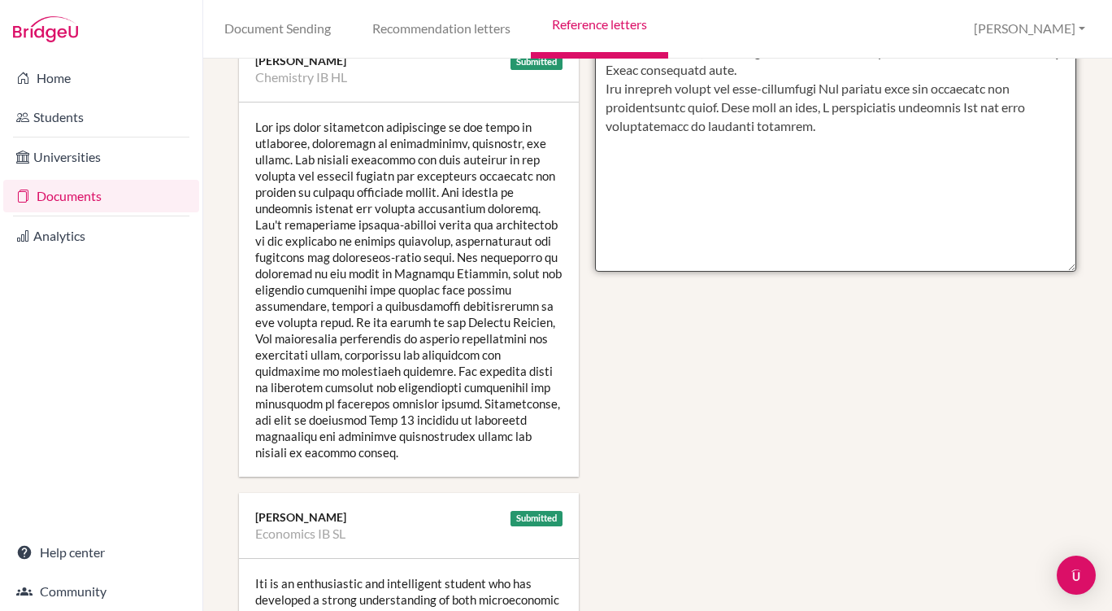
drag, startPoint x: 594, startPoint y: 173, endPoint x: 806, endPoint y: 519, distance: 405.7
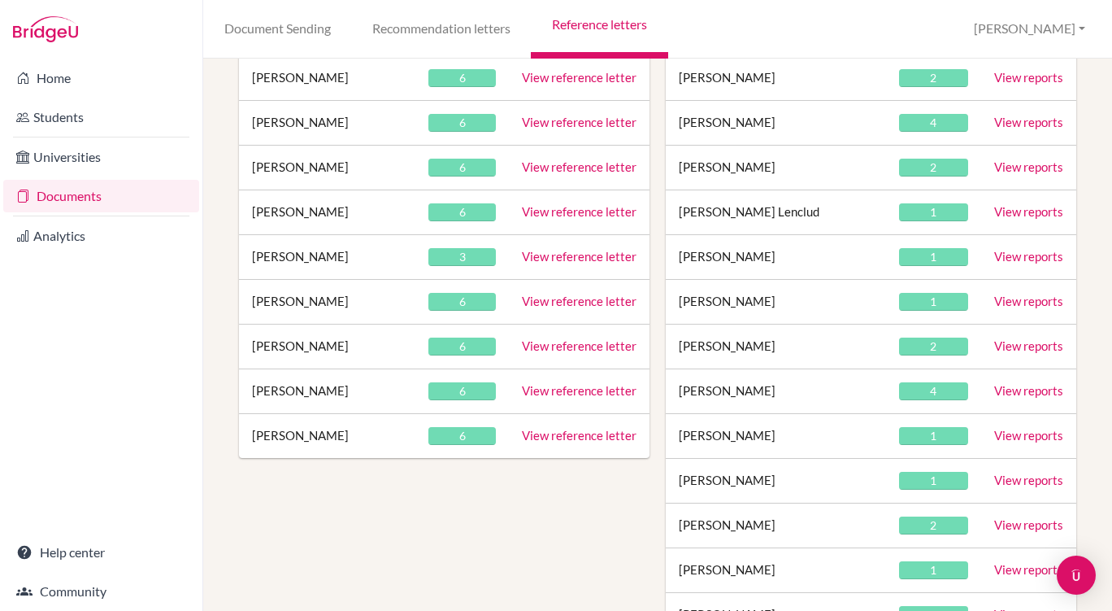
scroll to position [650, 0]
click at [565, 261] on link "View reference letter" at bounding box center [579, 256] width 115 height 15
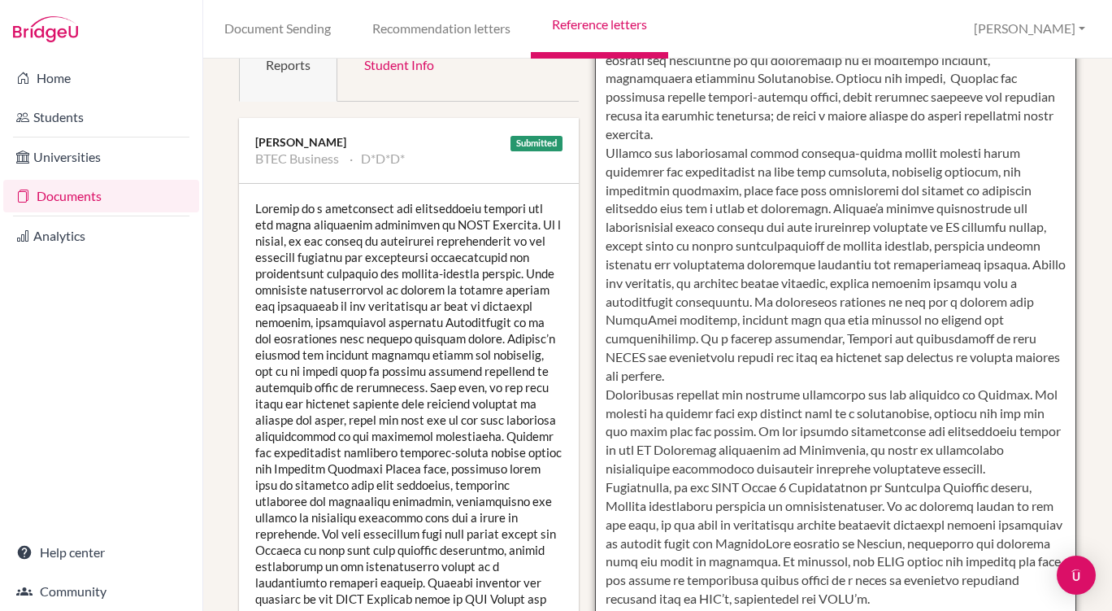
scroll to position [443, 0]
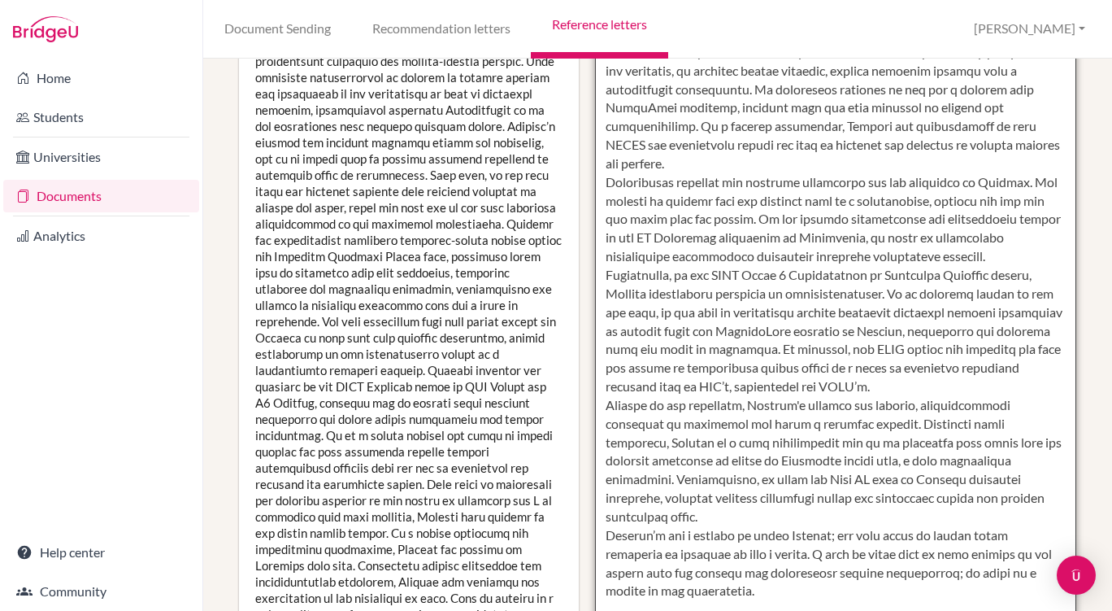
drag, startPoint x: 594, startPoint y: 193, endPoint x: 806, endPoint y: 561, distance: 425.0
click at [806, 561] on textarea at bounding box center [836, 192] width 482 height 940
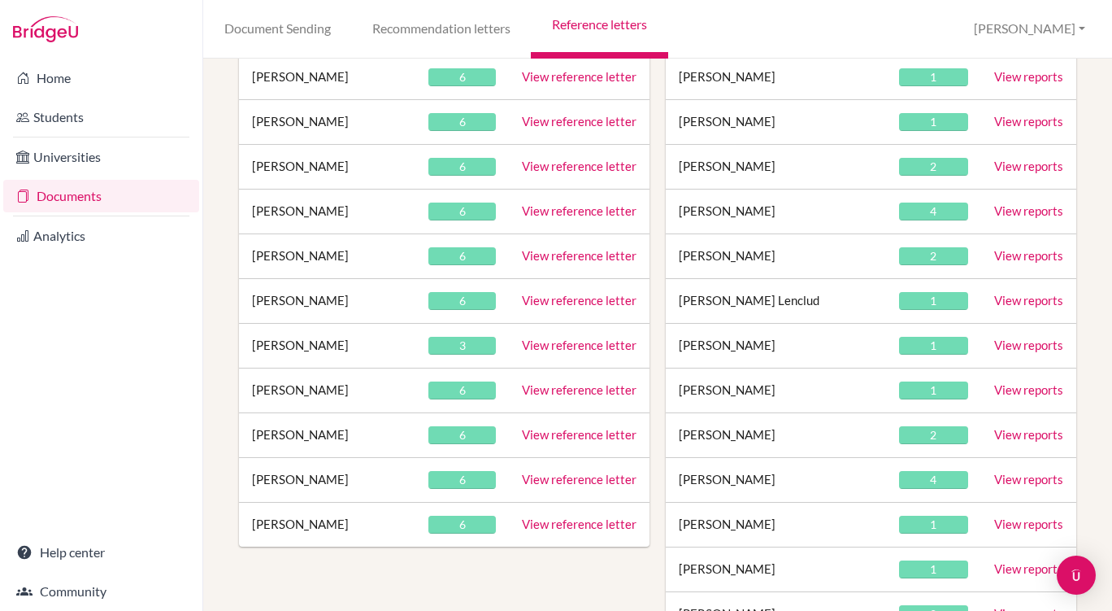
scroll to position [611, 0]
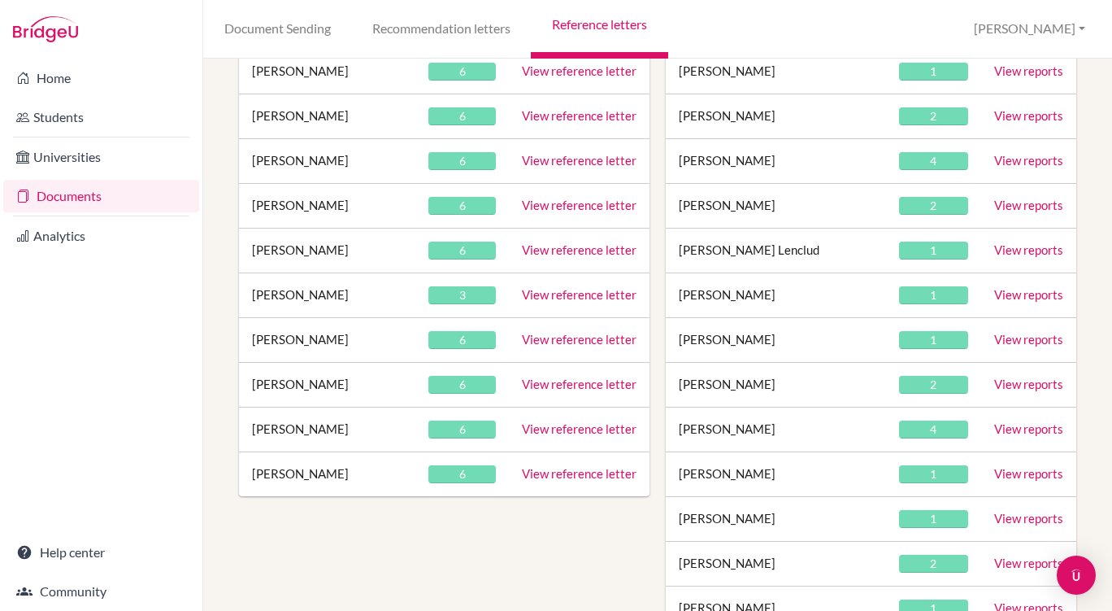
click at [585, 344] on link "View reference letter" at bounding box center [579, 339] width 115 height 15
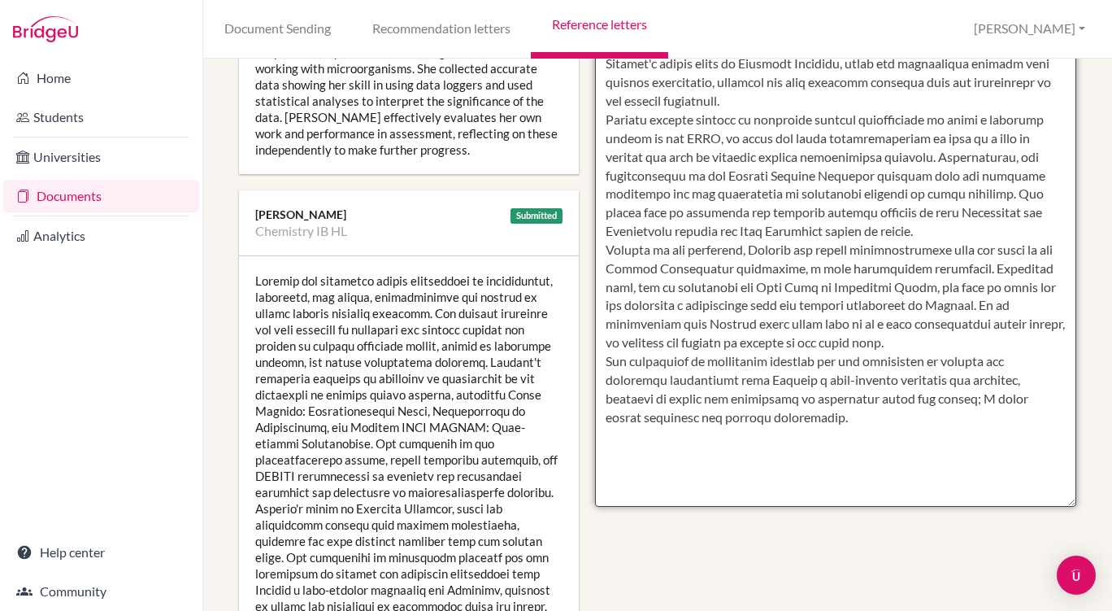
scroll to position [645, 0]
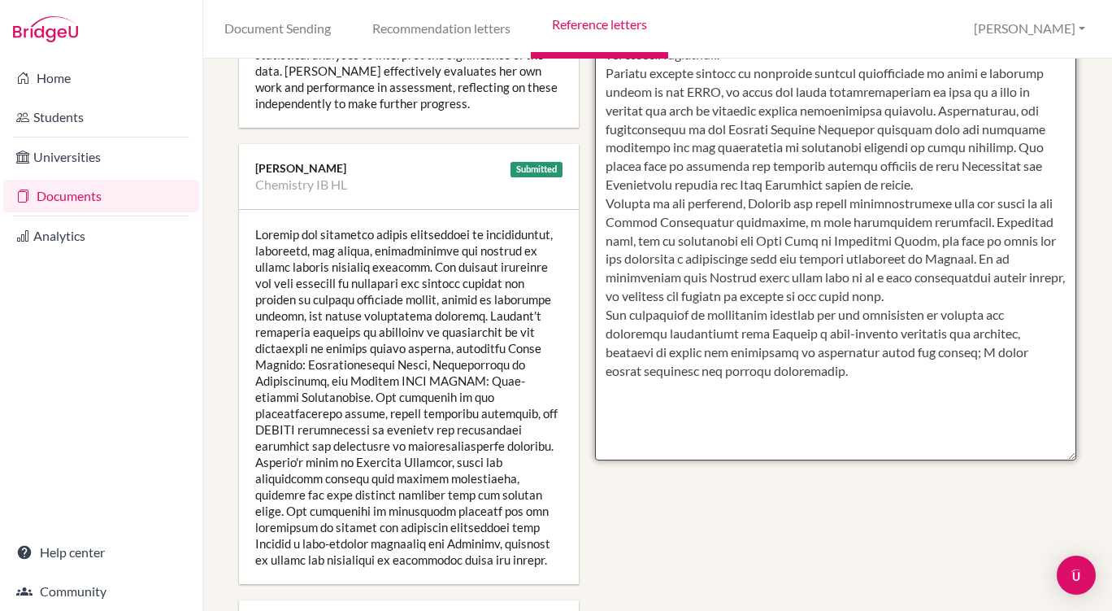
drag, startPoint x: 600, startPoint y: 194, endPoint x: 789, endPoint y: 522, distance: 378.5
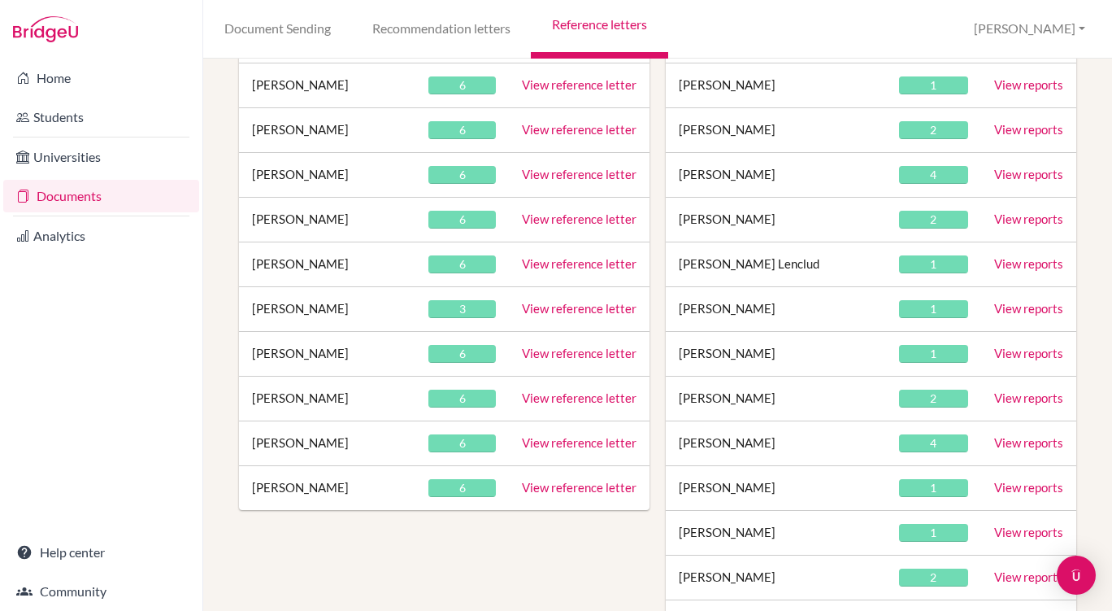
scroll to position [662, 0]
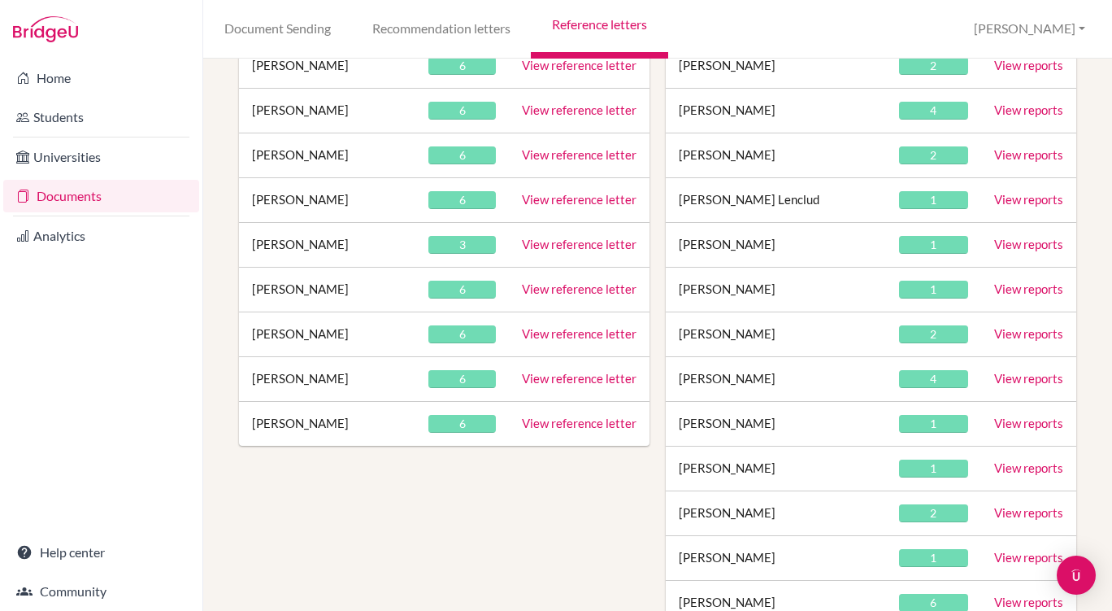
click at [574, 336] on link "View reference letter" at bounding box center [579, 333] width 115 height 15
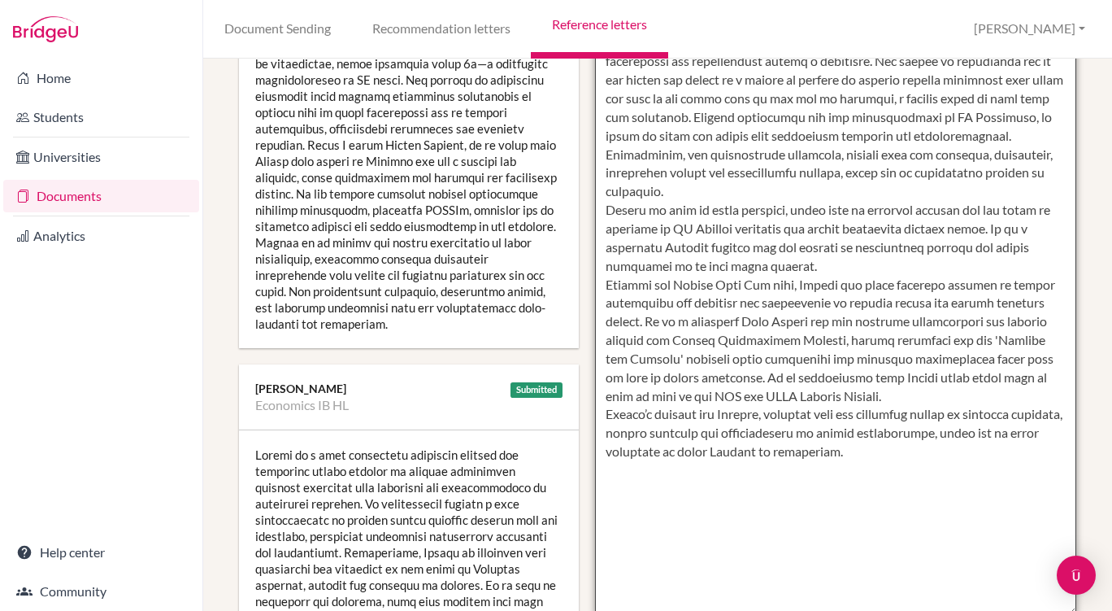
scroll to position [590, 0]
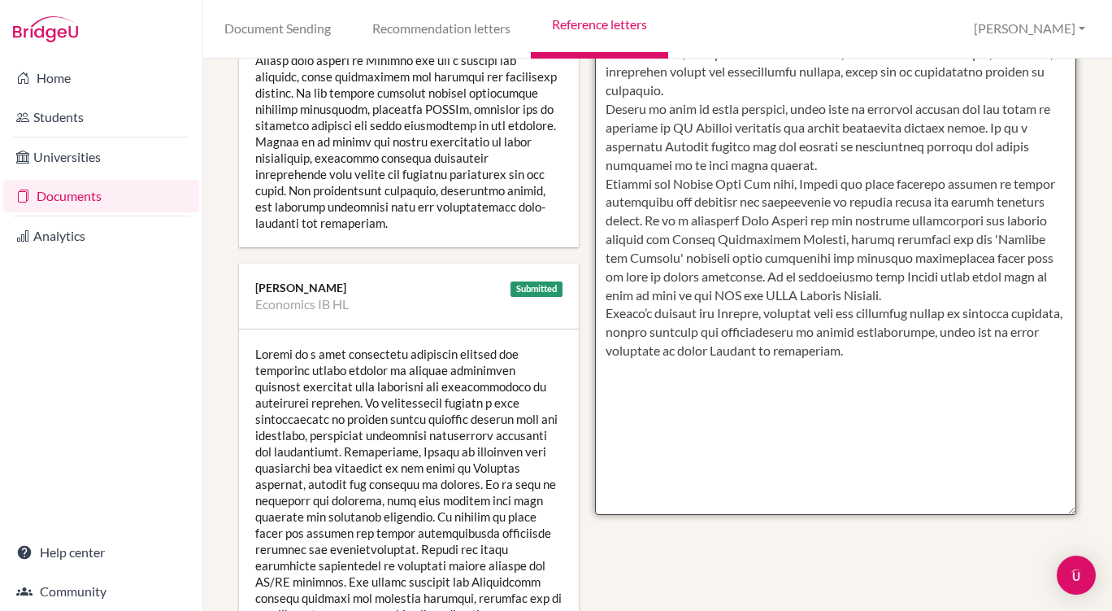
drag, startPoint x: 599, startPoint y: 193, endPoint x: 827, endPoint y: 463, distance: 352.5
click at [827, 463] on textarea at bounding box center [836, 45] width 482 height 940
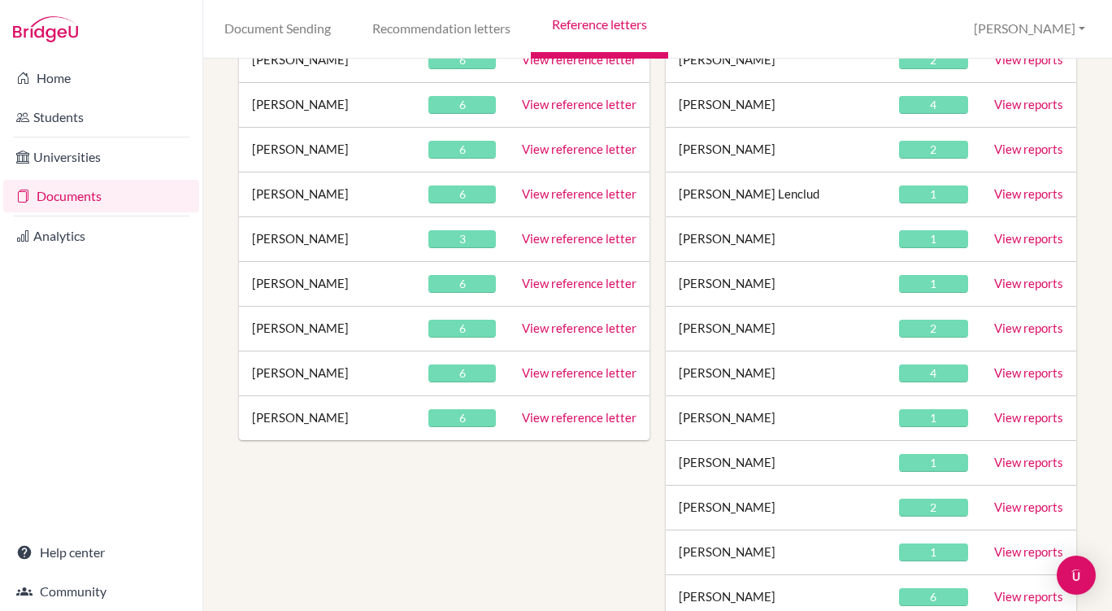
scroll to position [667, 0]
click at [574, 376] on link "View reference letter" at bounding box center [579, 373] width 115 height 15
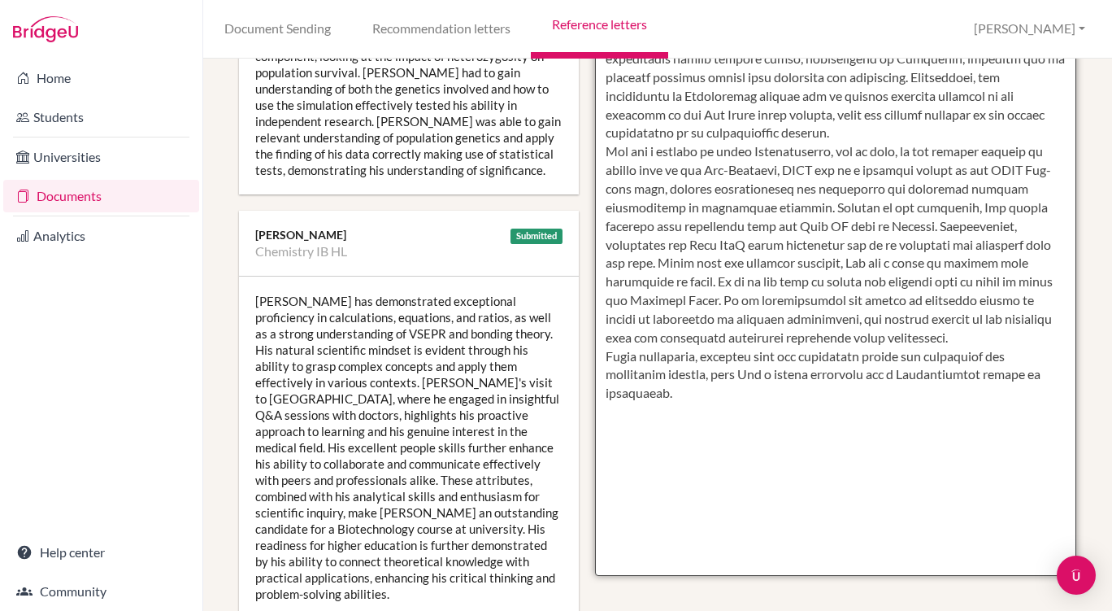
scroll to position [563, 0]
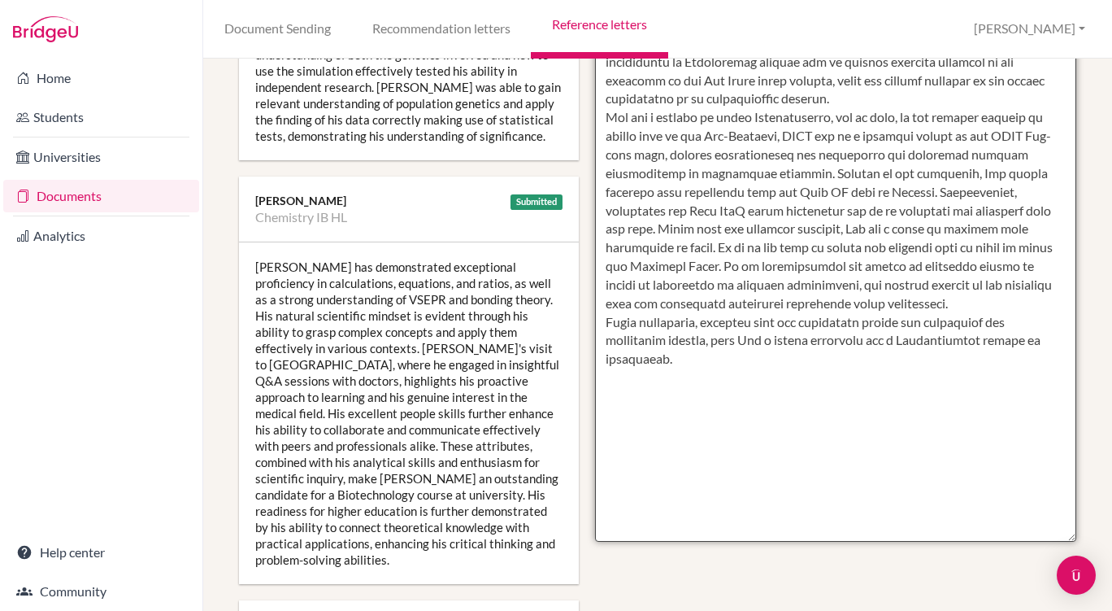
drag, startPoint x: 599, startPoint y: 197, endPoint x: 730, endPoint y: 503, distance: 333.3
click at [730, 503] on textarea at bounding box center [836, 72] width 482 height 940
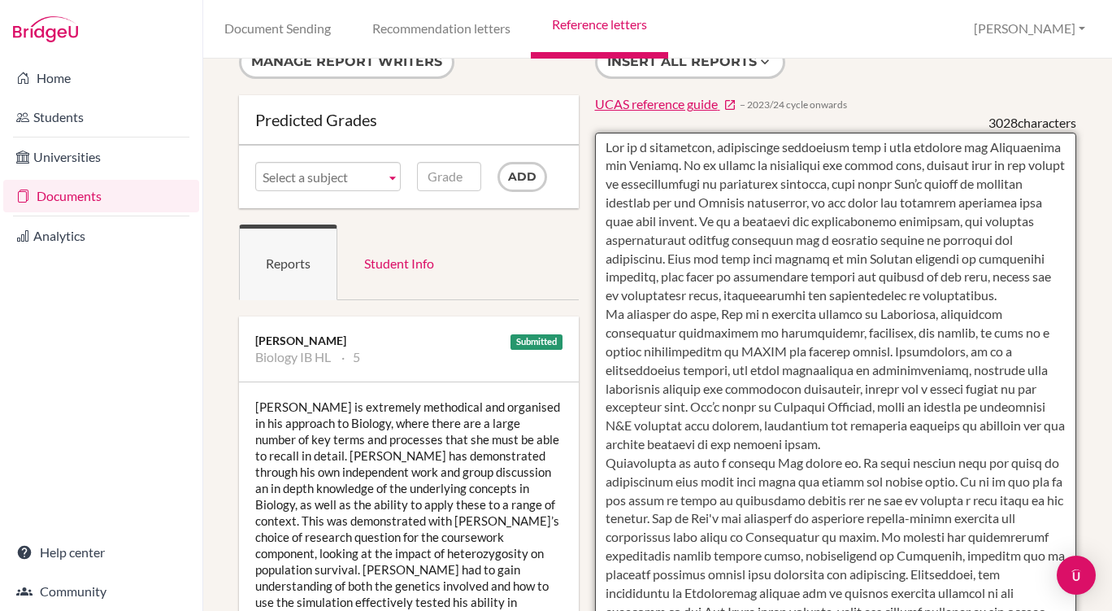
scroll to position [0, 0]
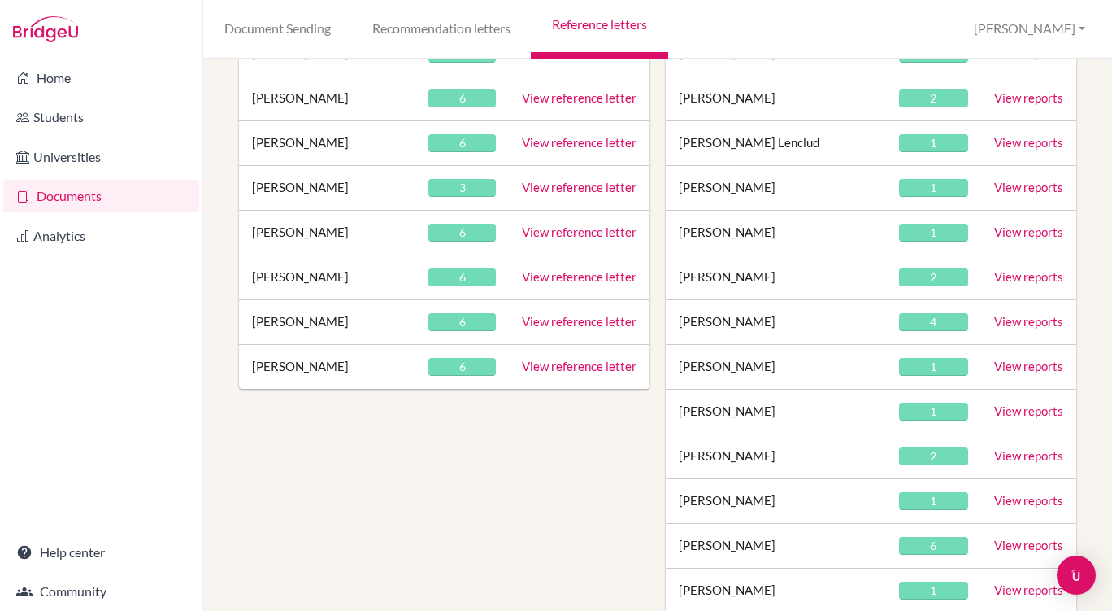
scroll to position [720, 0]
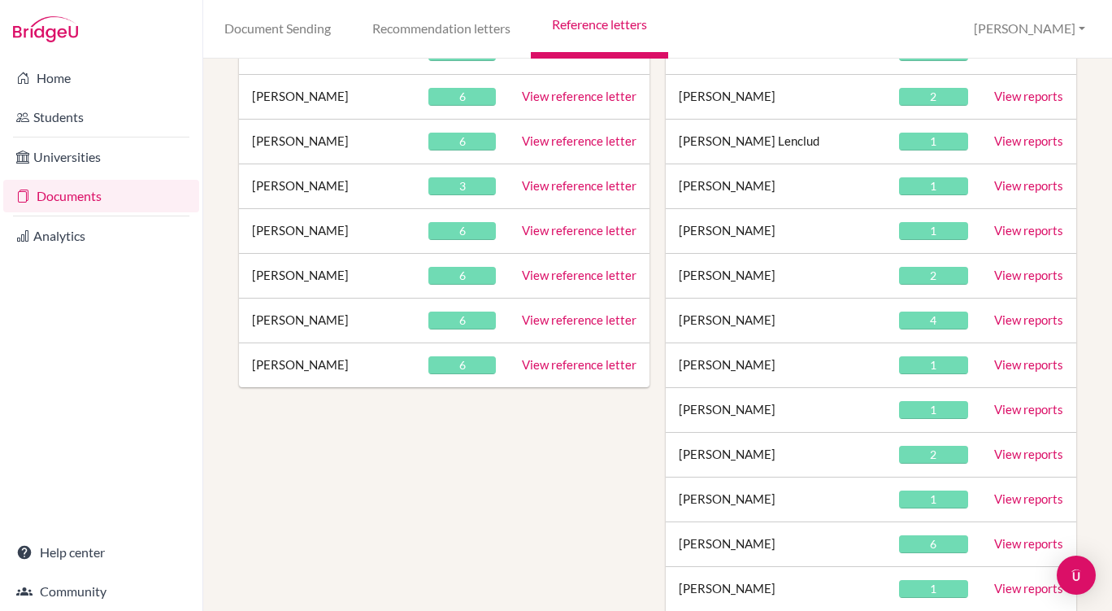
click at [588, 367] on link "View reference letter" at bounding box center [579, 364] width 115 height 15
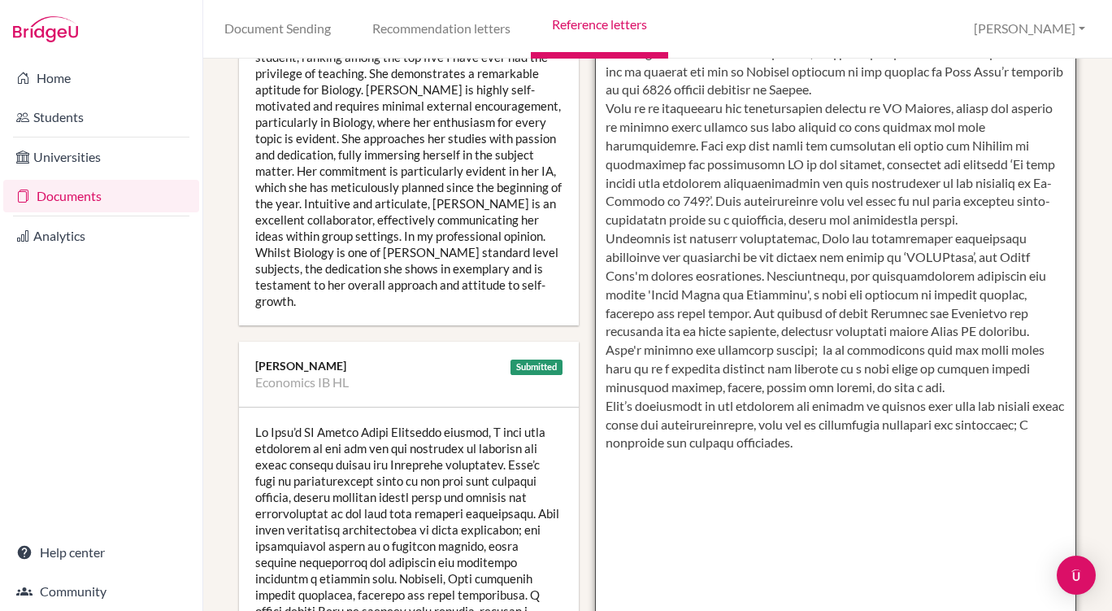
scroll to position [562, 0]
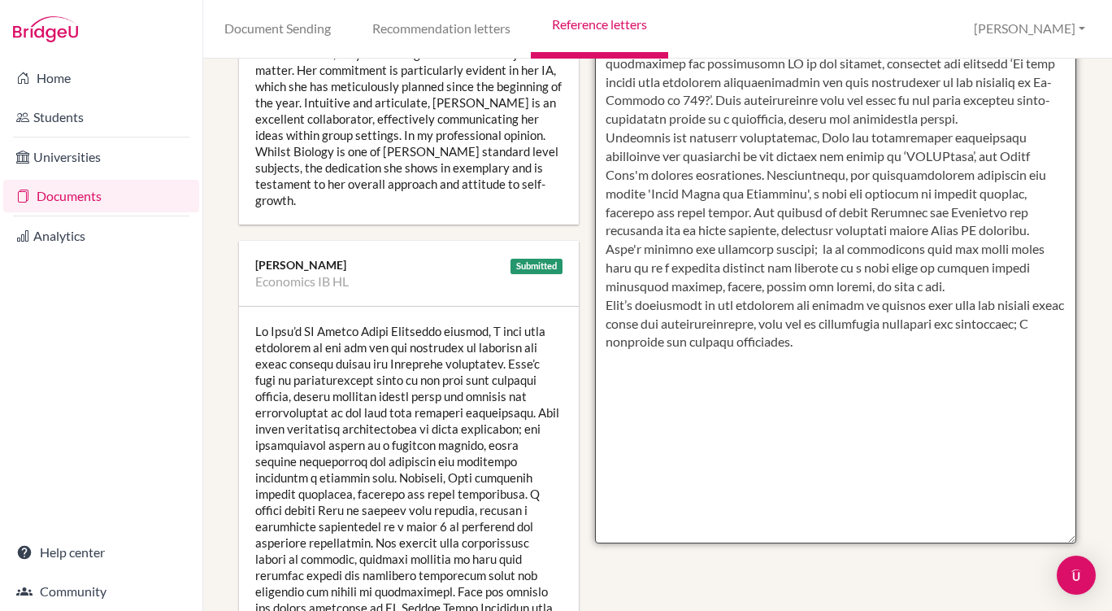
drag, startPoint x: 599, startPoint y: 193, endPoint x: 793, endPoint y: 518, distance: 378.1
click at [793, 518] on textarea at bounding box center [836, 73] width 482 height 940
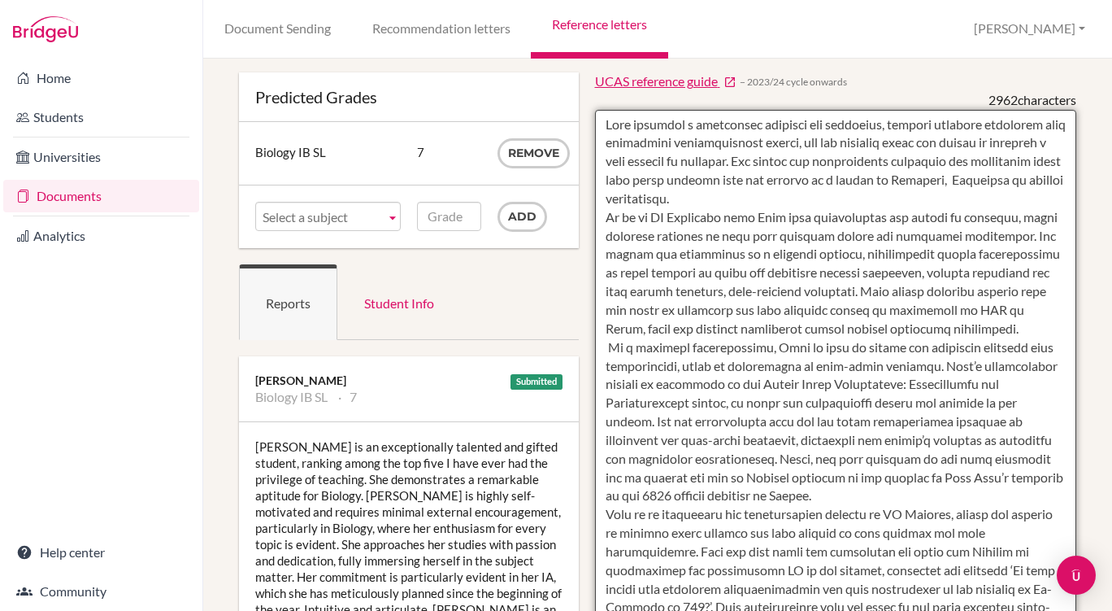
scroll to position [56, 0]
